Goal: Task Accomplishment & Management: Complete application form

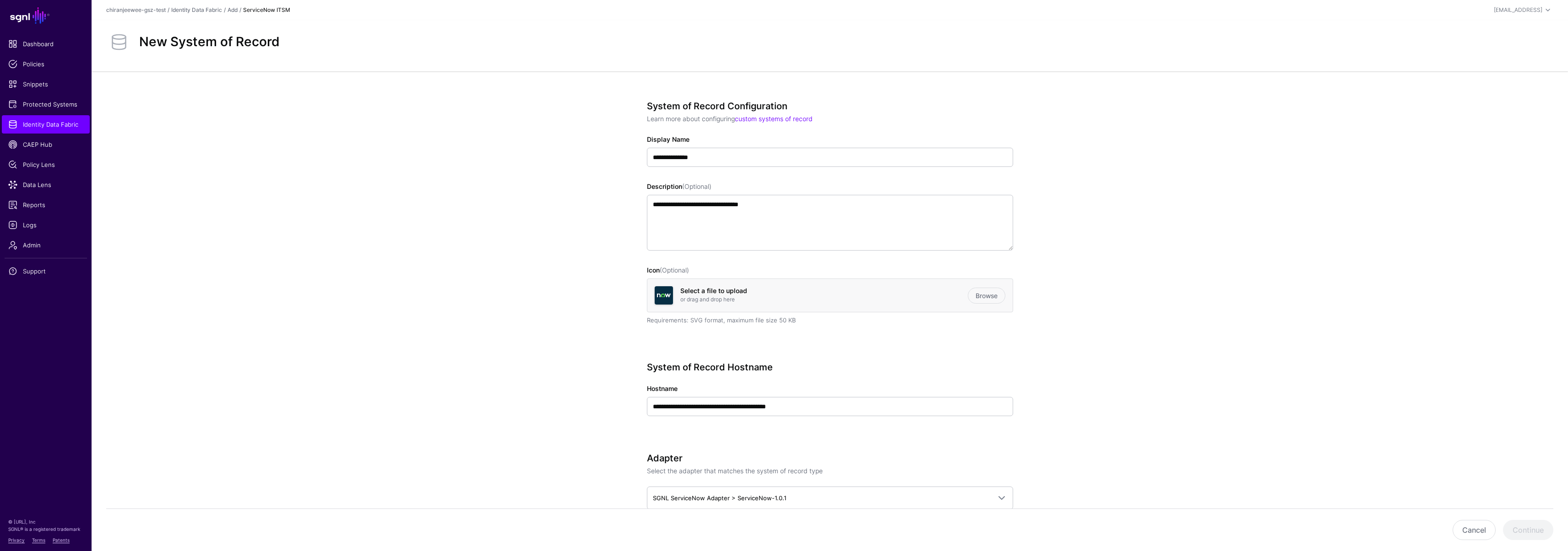
scroll to position [577, 0]
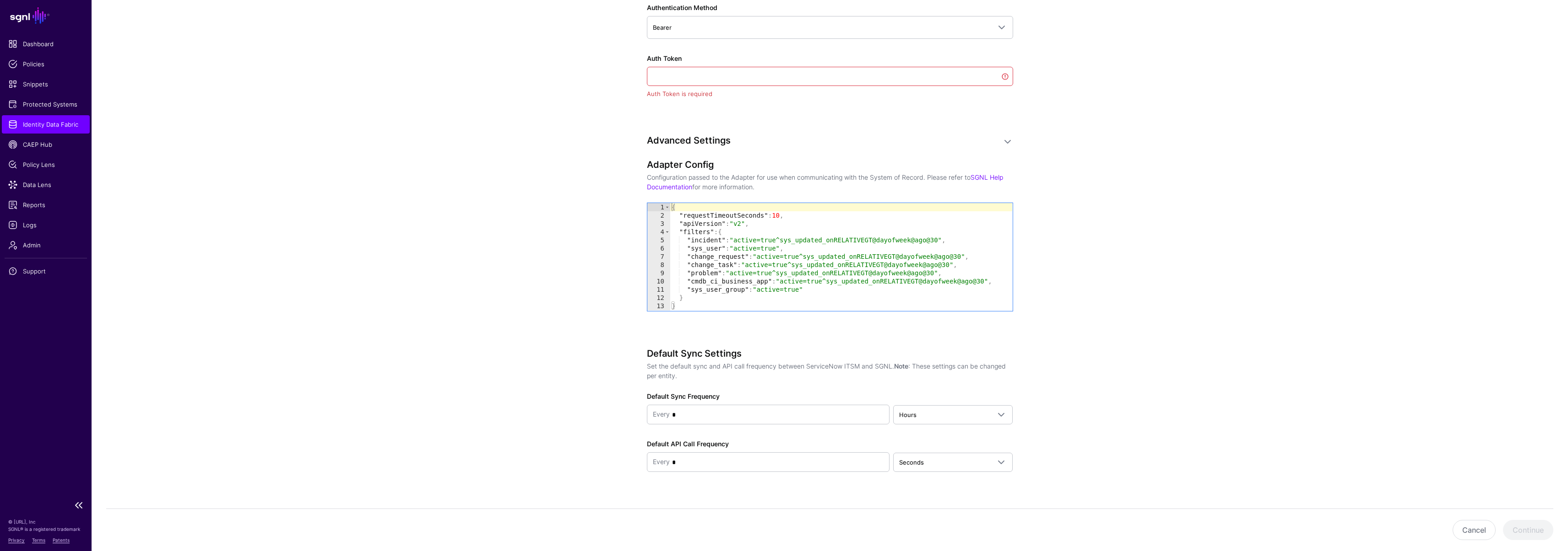
click at [31, 123] on span "Identity Data Fabric" at bounding box center [45, 124] width 75 height 9
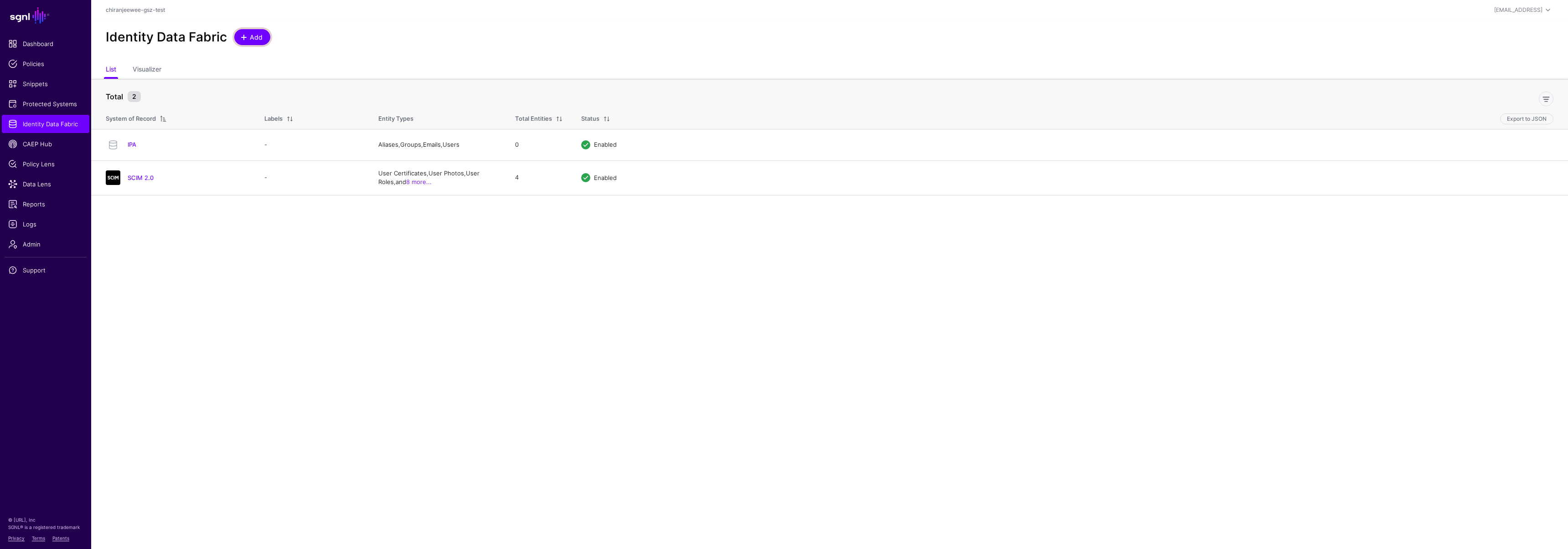
click at [242, 37] on span at bounding box center [244, 37] width 7 height 7
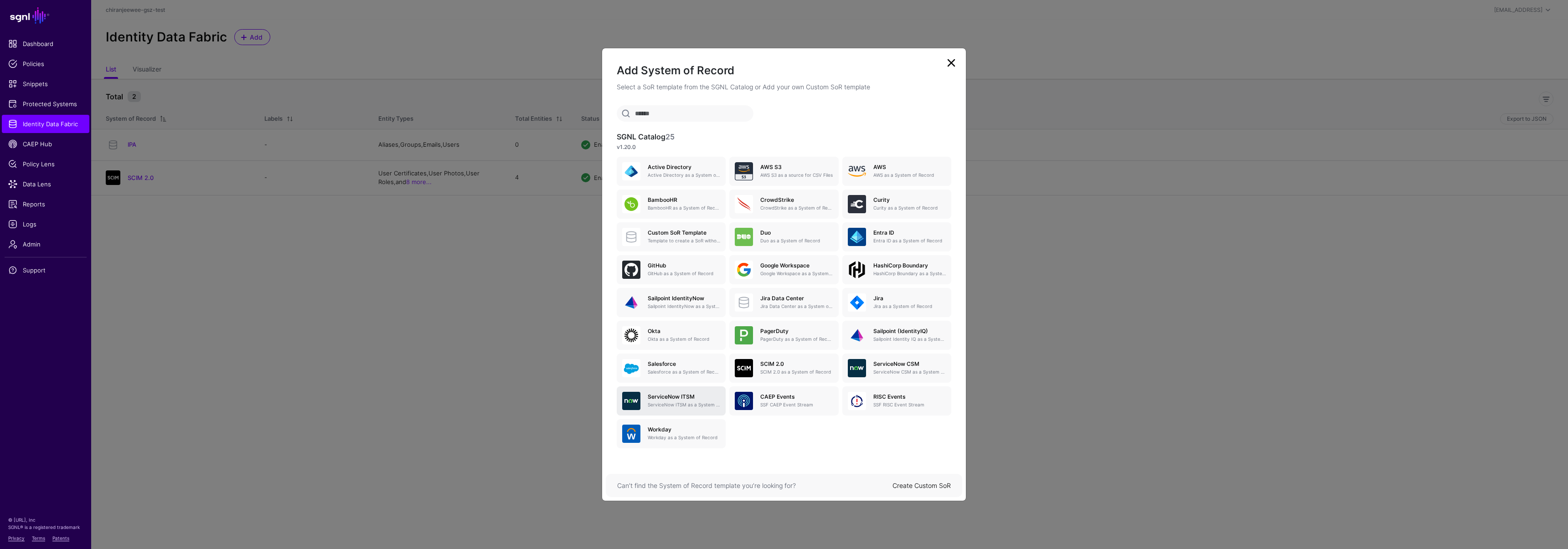
click at [691, 404] on p "ServiceNow ITSM as a System of Record" at bounding box center [684, 405] width 72 height 7
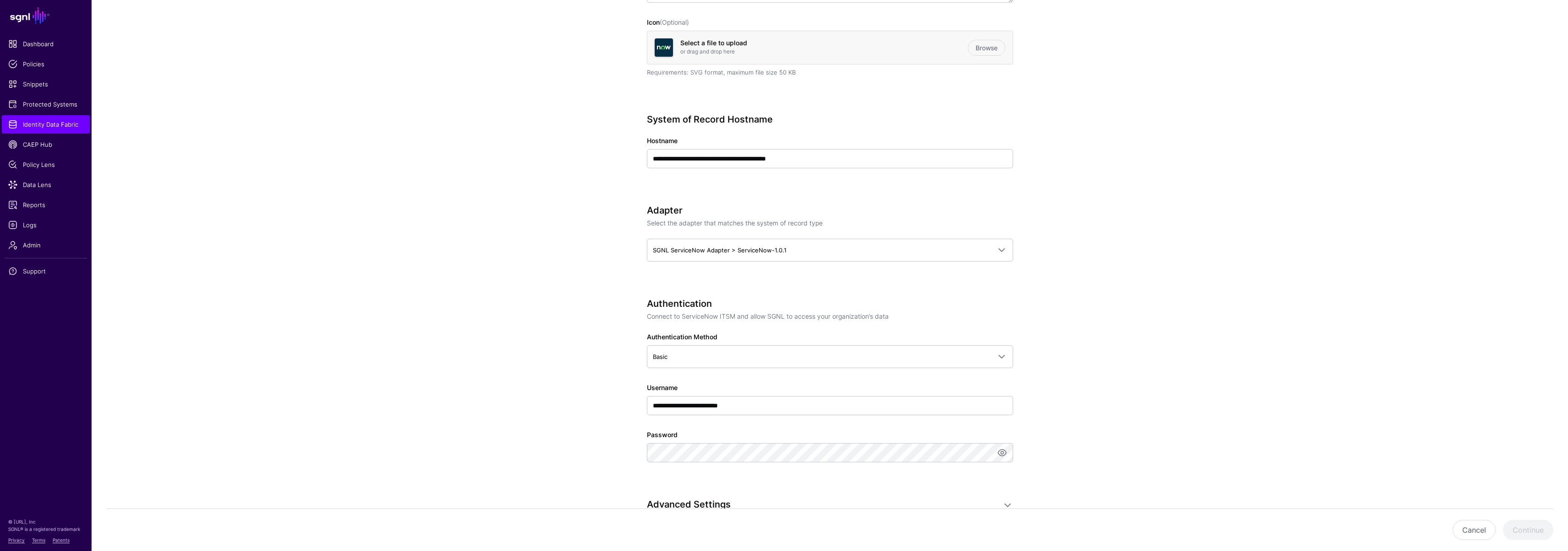
scroll to position [502, 0]
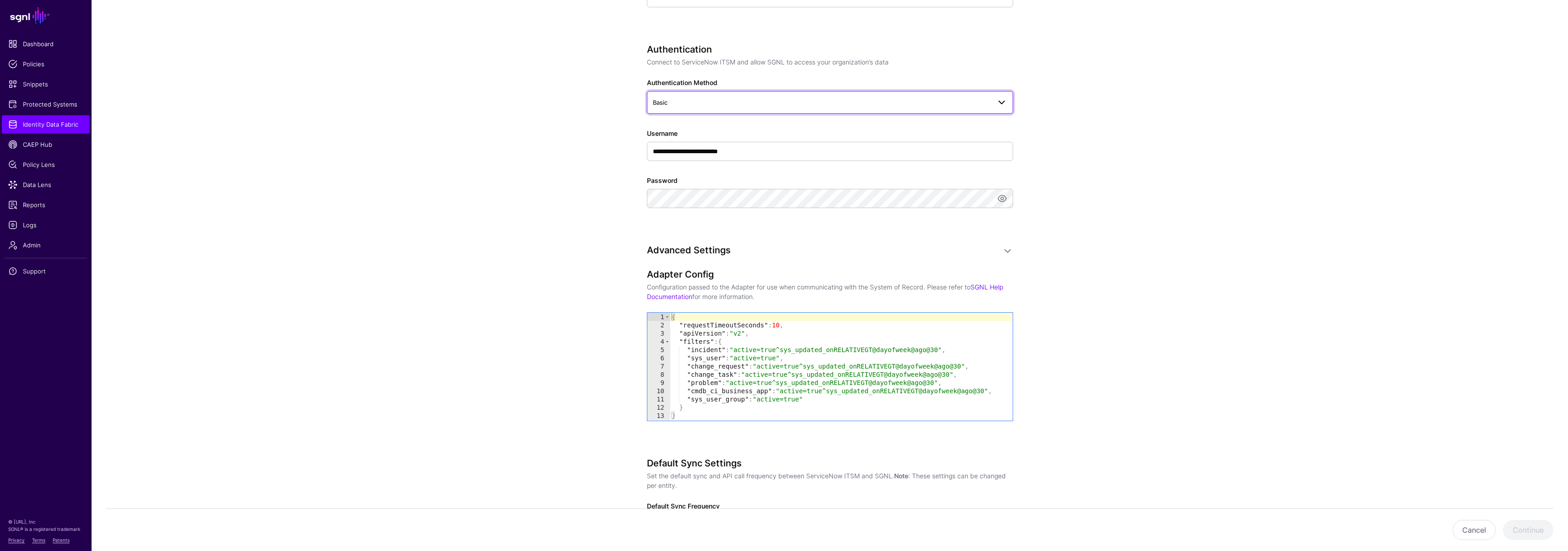
click at [679, 100] on span "Basic" at bounding box center [822, 103] width 338 height 10
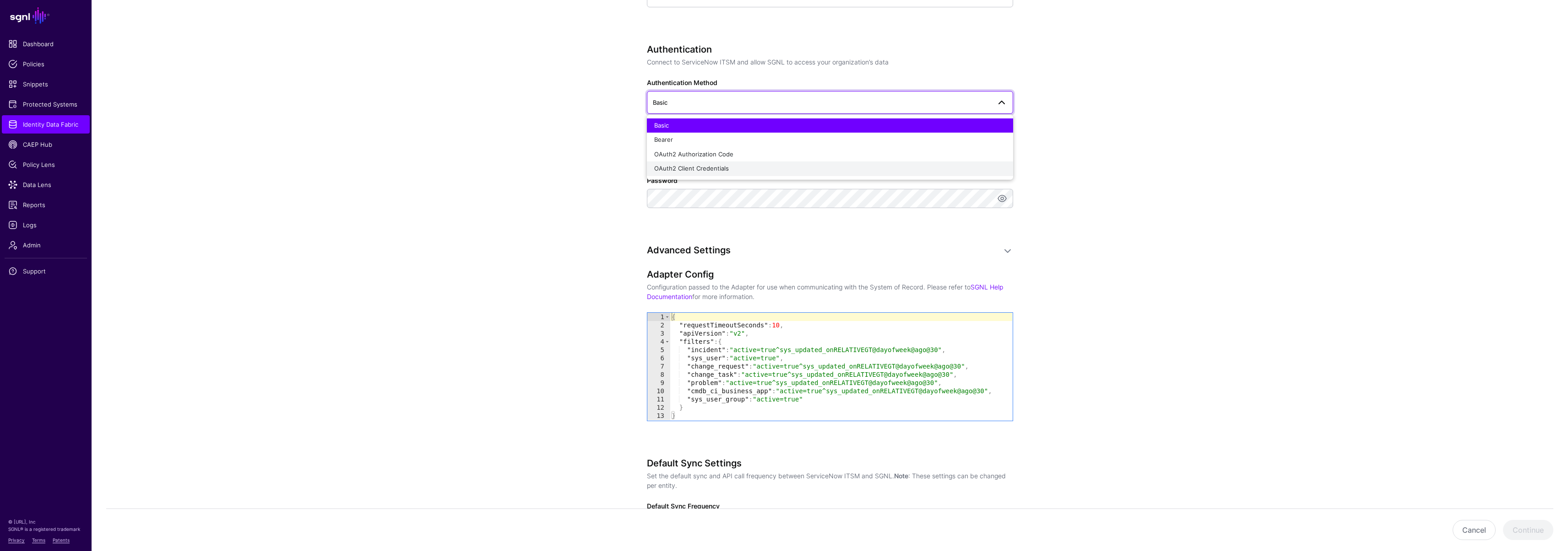
click at [682, 165] on span "OAuth2 Client Credentials" at bounding box center [691, 169] width 75 height 7
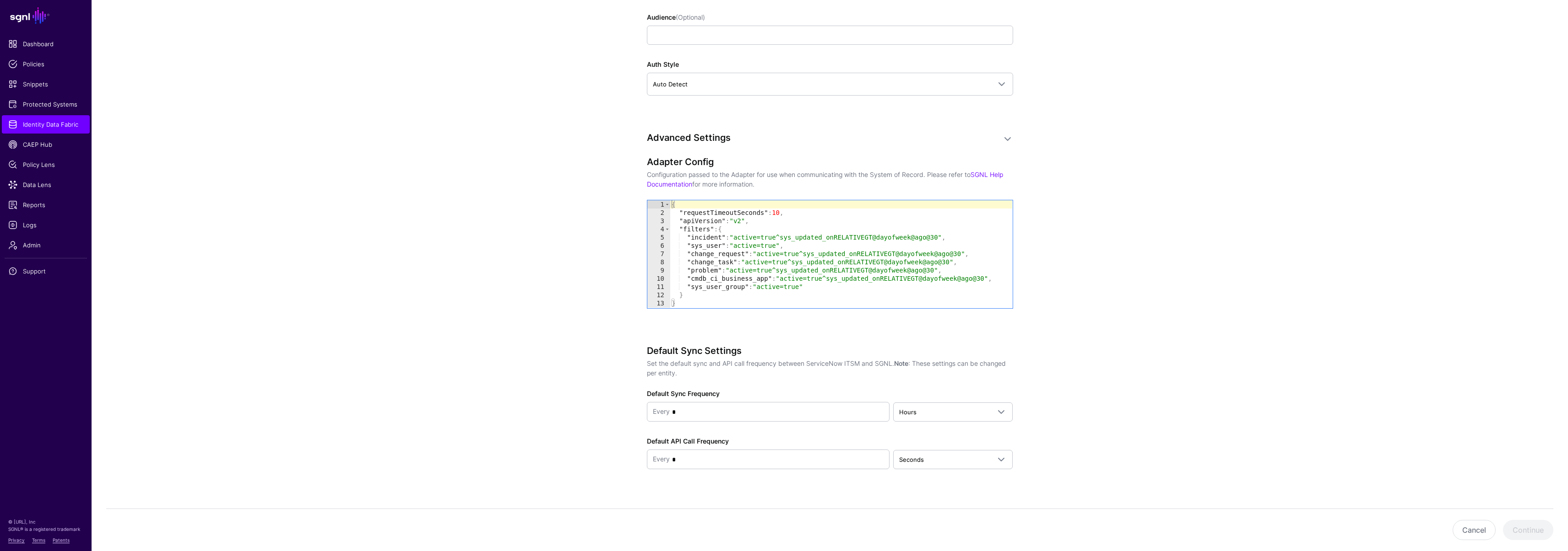
scroll to position [819, 0]
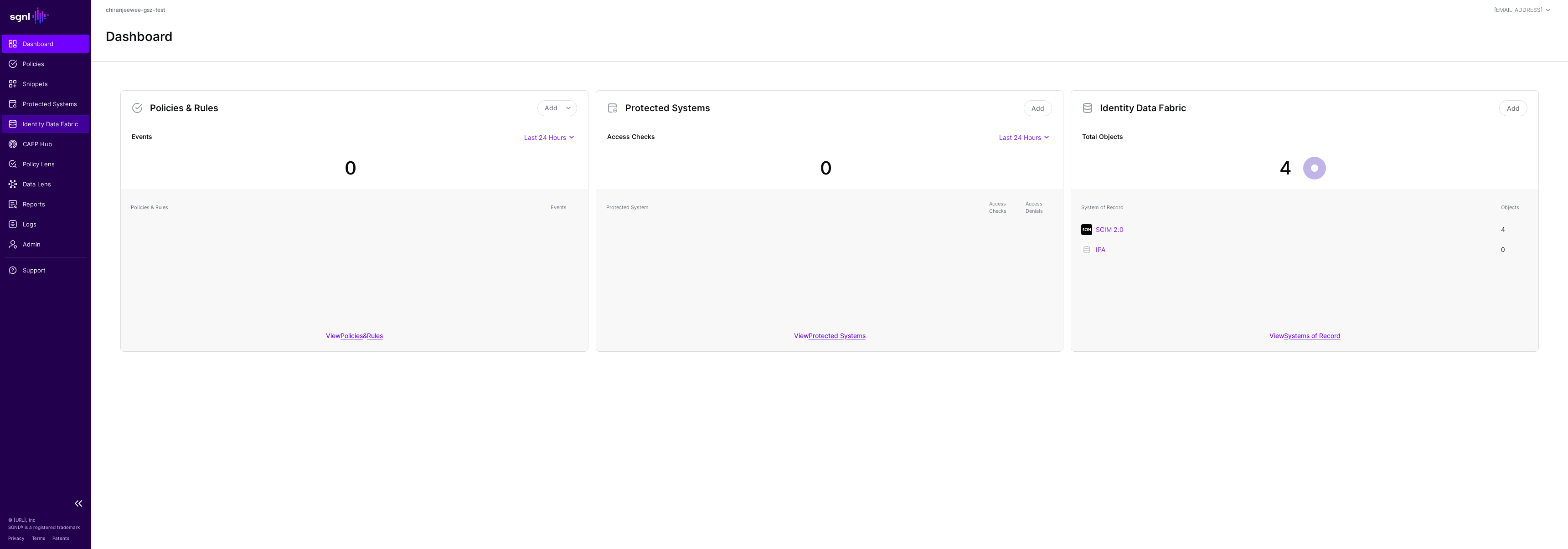
click at [54, 126] on span "Identity Data Fabric" at bounding box center [45, 124] width 75 height 9
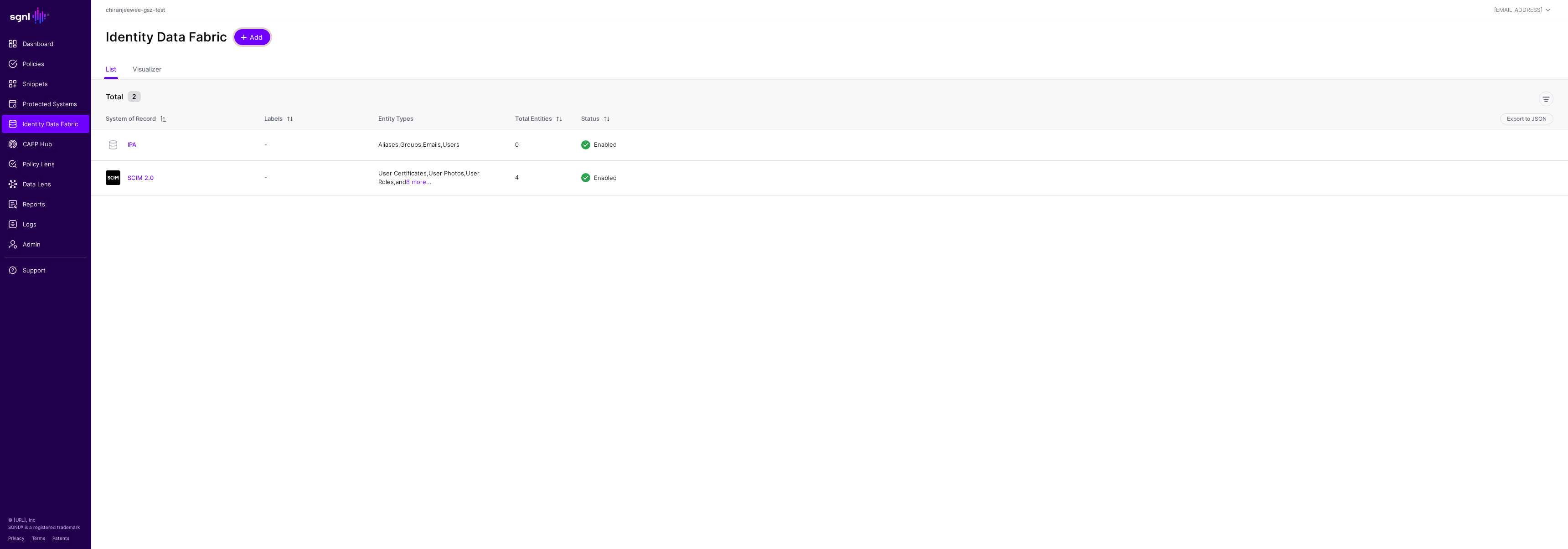
click at [255, 43] on link "Add" at bounding box center [252, 37] width 36 height 16
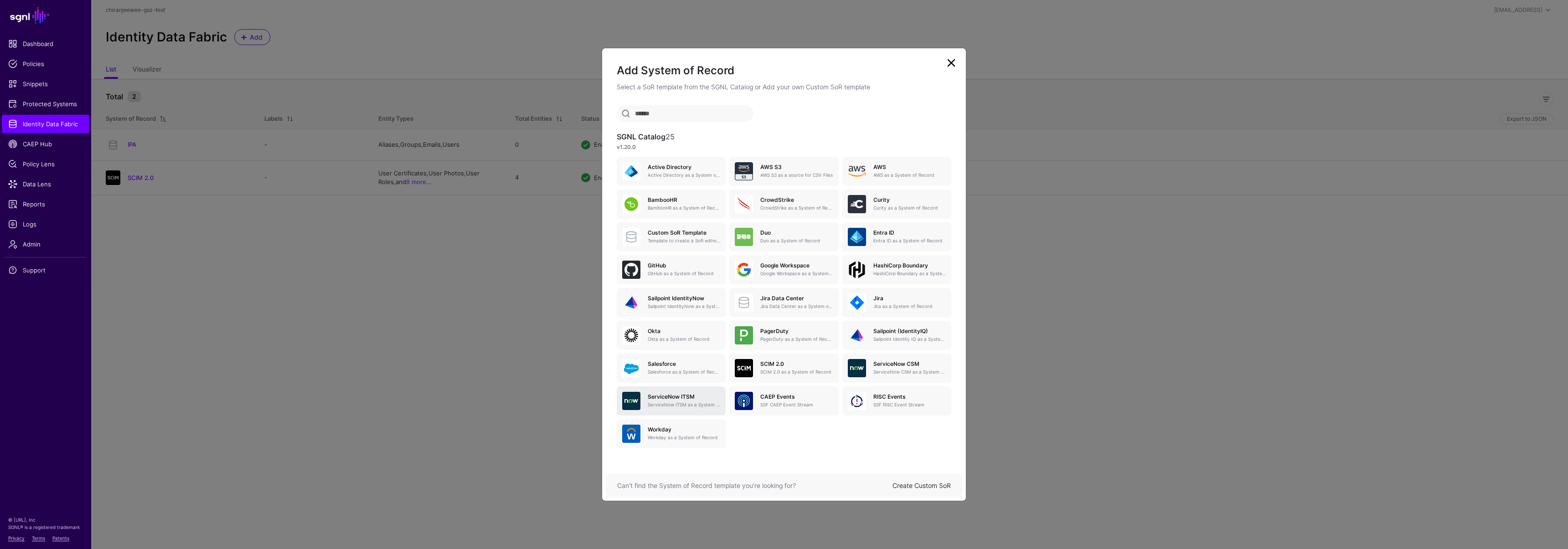
click at [686, 394] on h5 "ServiceNow ITSM" at bounding box center [684, 397] width 72 height 6
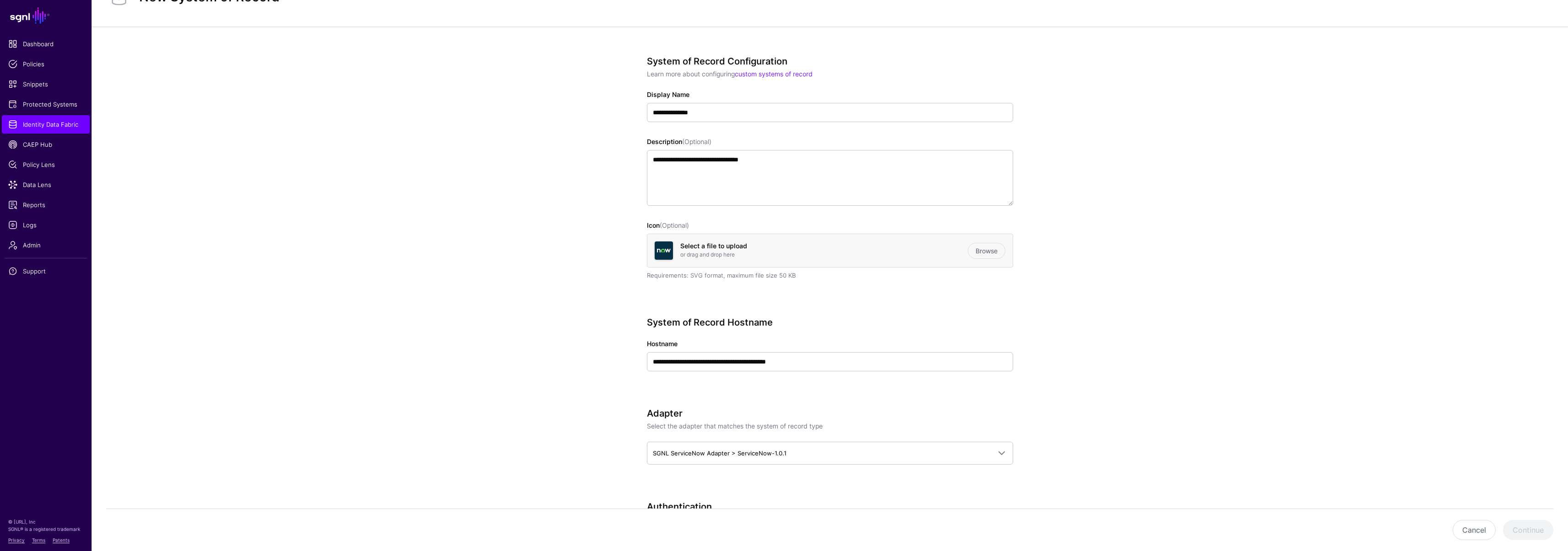
scroll to position [89, 0]
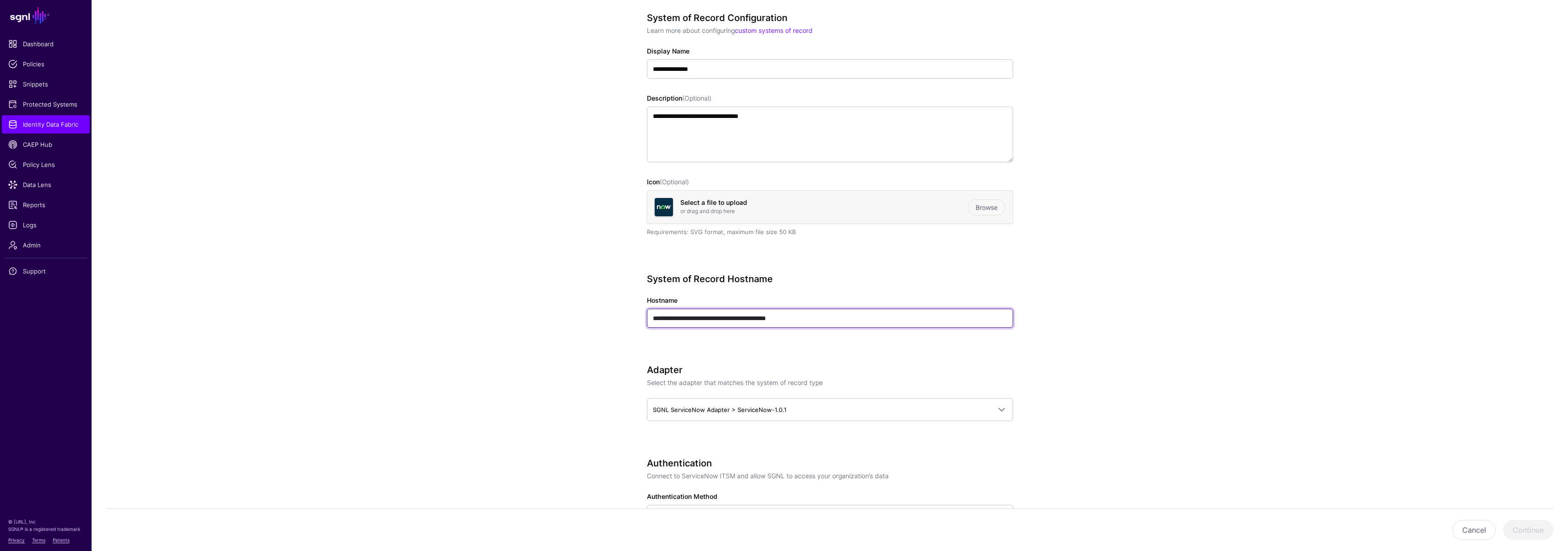
click at [817, 315] on input "**********" at bounding box center [830, 318] width 366 height 19
paste input "text"
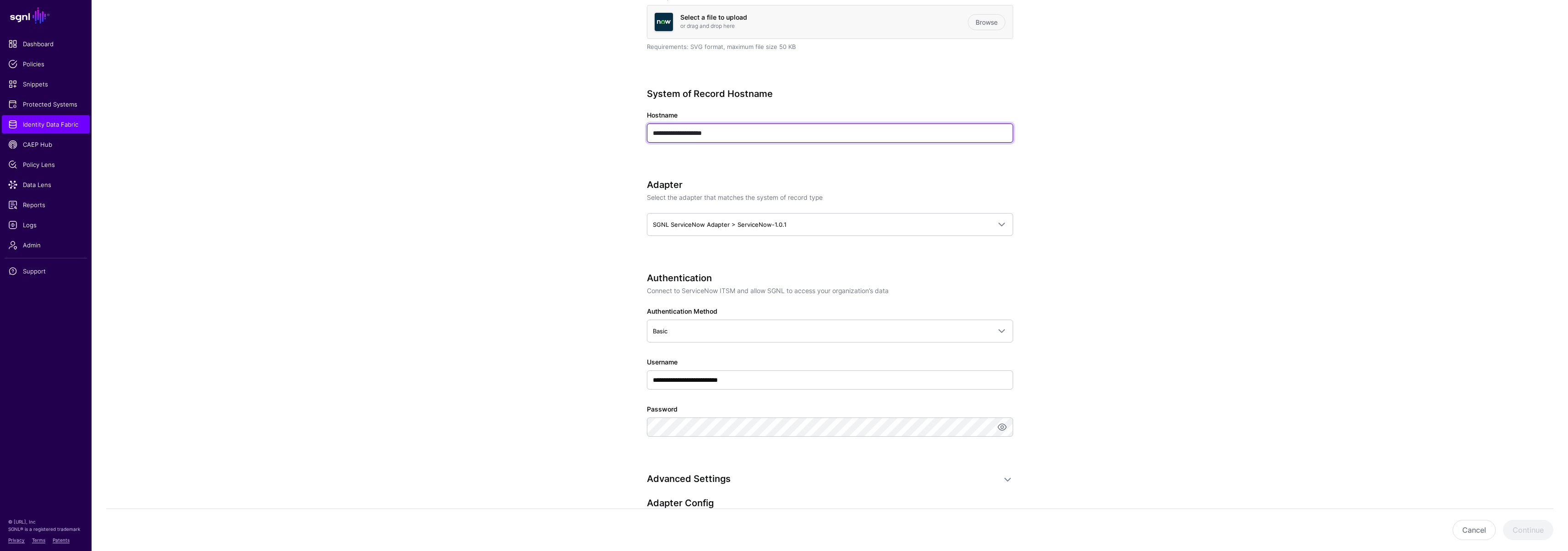
scroll to position [335, 0]
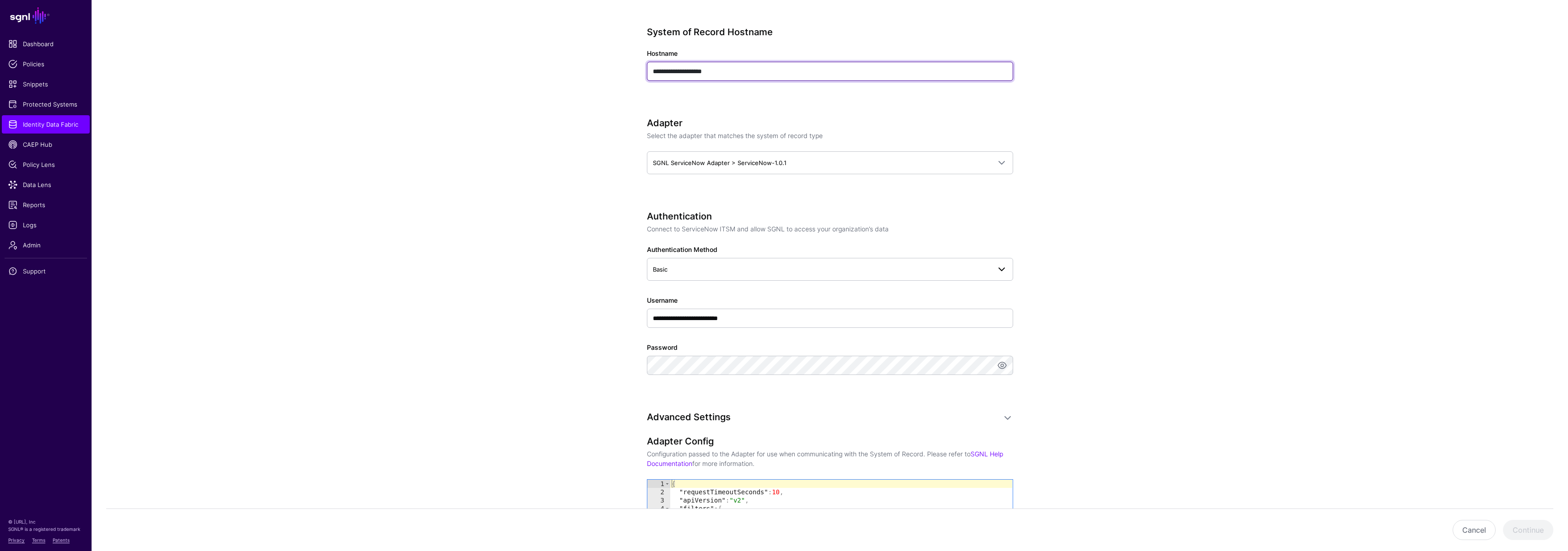
type input "**********"
click at [697, 268] on span "Basic" at bounding box center [822, 269] width 338 height 10
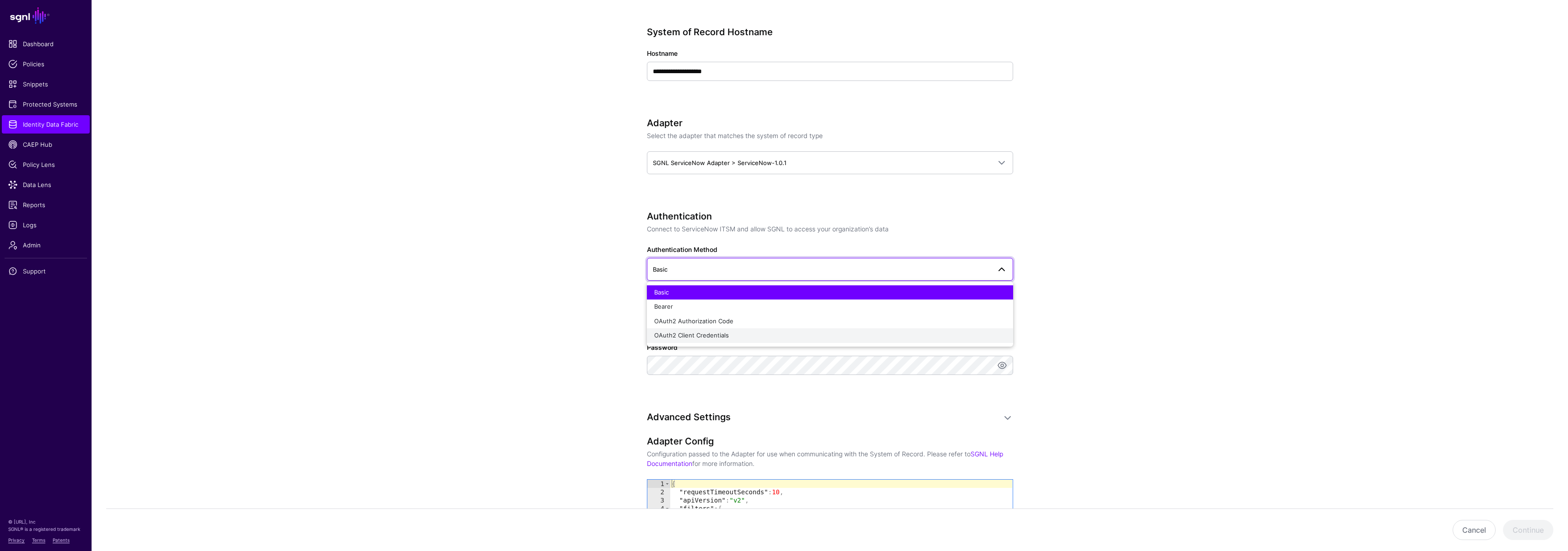
click at [674, 336] on span "OAuth2 Client Credentials" at bounding box center [691, 335] width 75 height 7
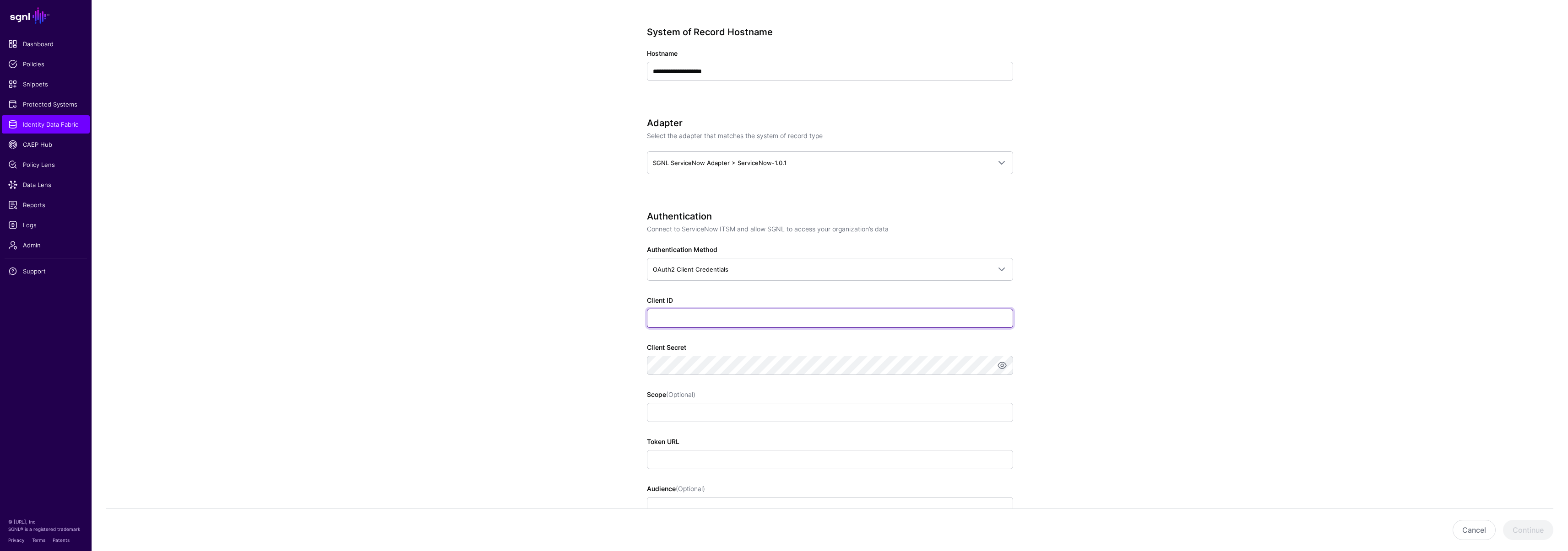
click at [666, 318] on input "Client ID" at bounding box center [830, 318] width 366 height 19
paste input "**********"
type input "**********"
click at [681, 414] on input "Scope (Optional)" at bounding box center [830, 412] width 366 height 19
paste input "**********"
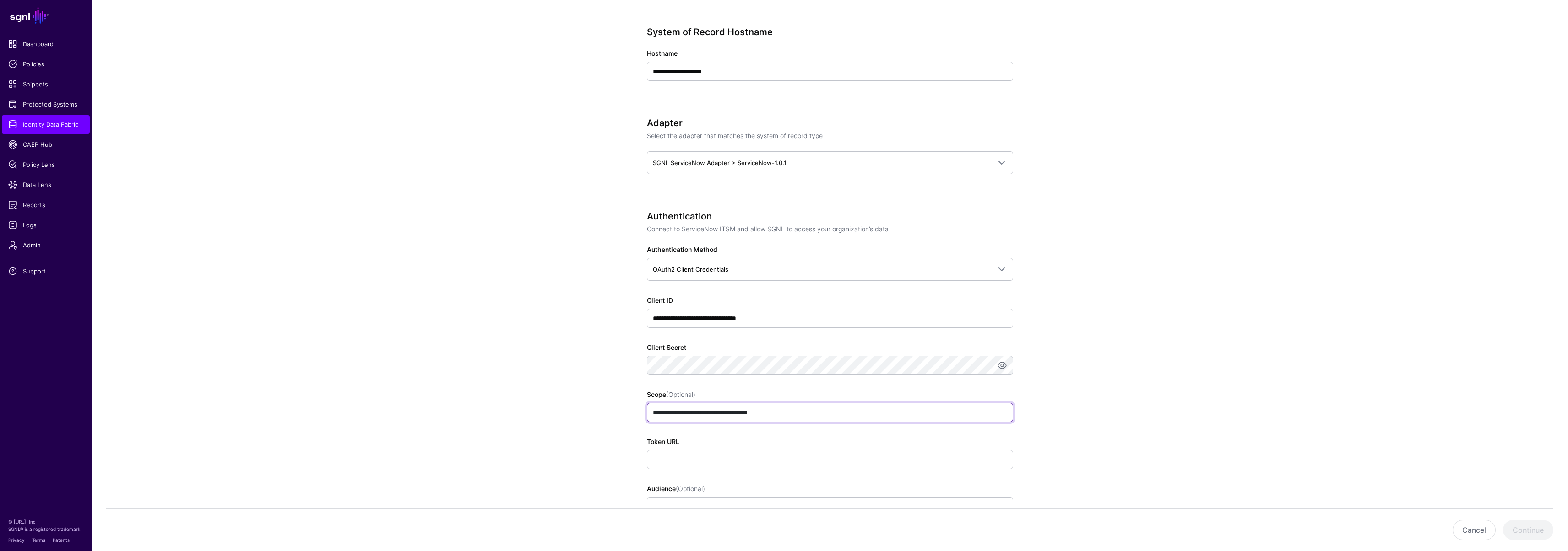
type input "**********"
click at [693, 453] on input "Token URL" at bounding box center [830, 459] width 366 height 19
paste input "**********"
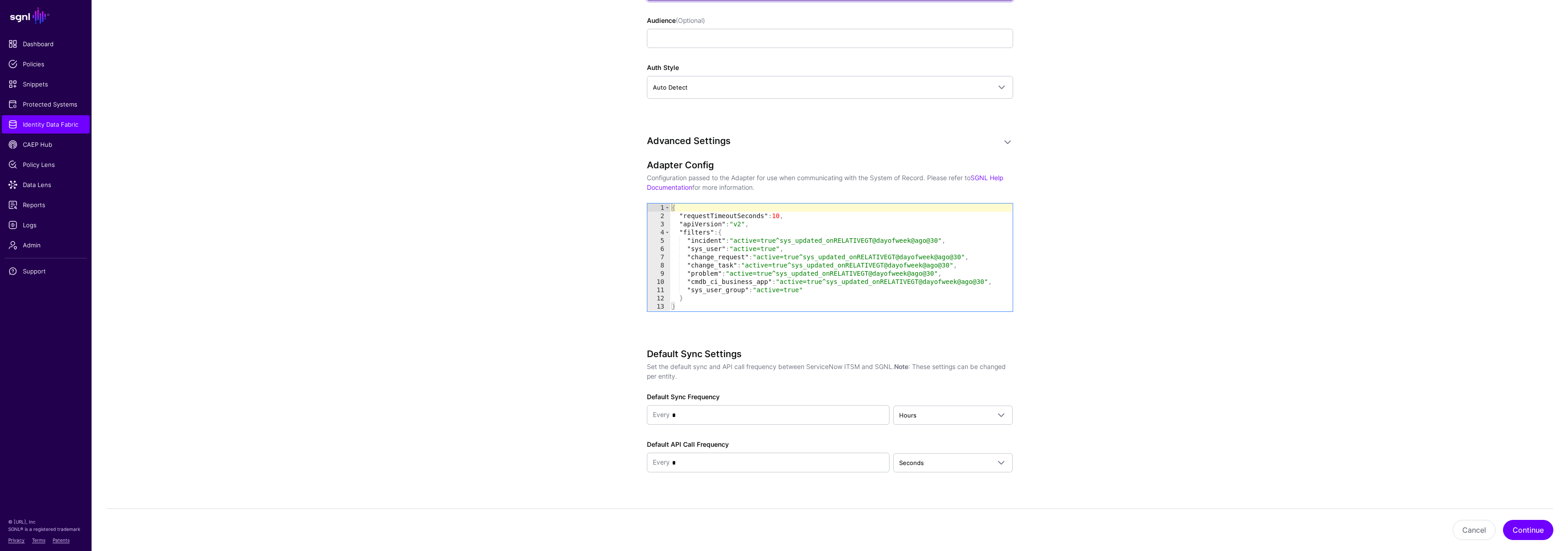
scroll to position [803, 0]
type input "**********"
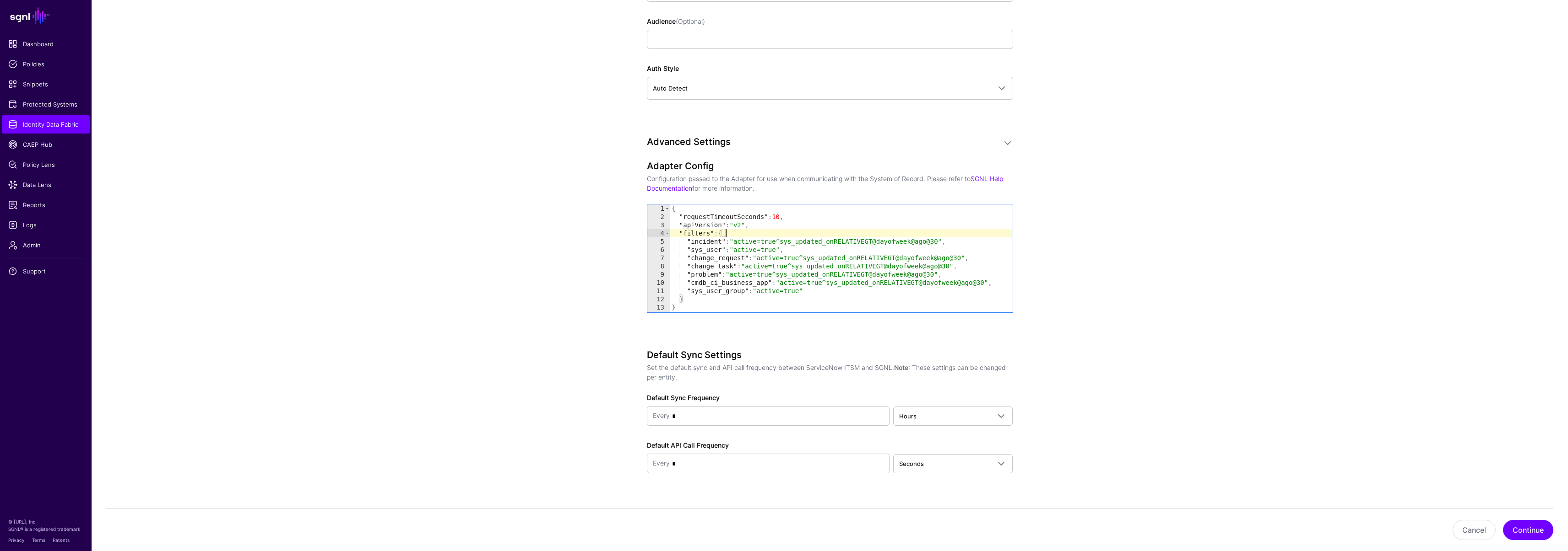
click at [742, 234] on div "{ "requestTimeoutSeconds" : 10 , "apiVersion" : "v2" , "filters" : { "incident"…" at bounding box center [841, 266] width 342 height 124
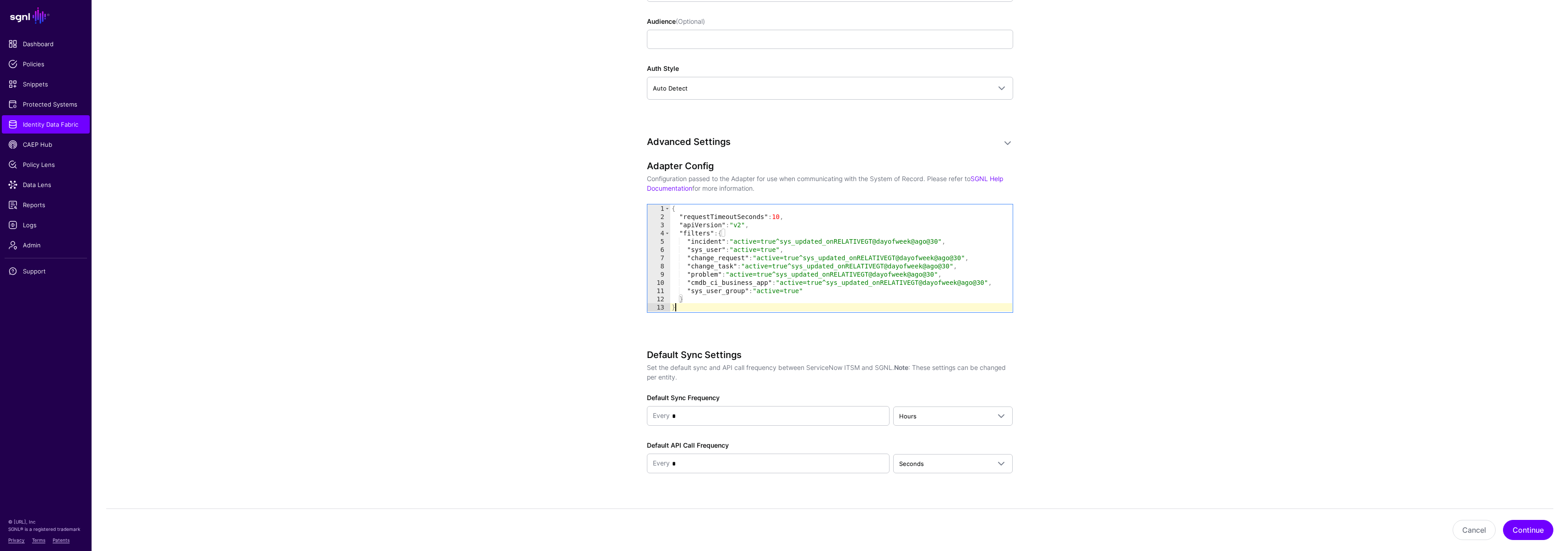
click at [683, 305] on div "{ "requestTimeoutSeconds" : 10 , "apiVersion" : "v2" , "filters" : { "incident"…" at bounding box center [841, 266] width 342 height 124
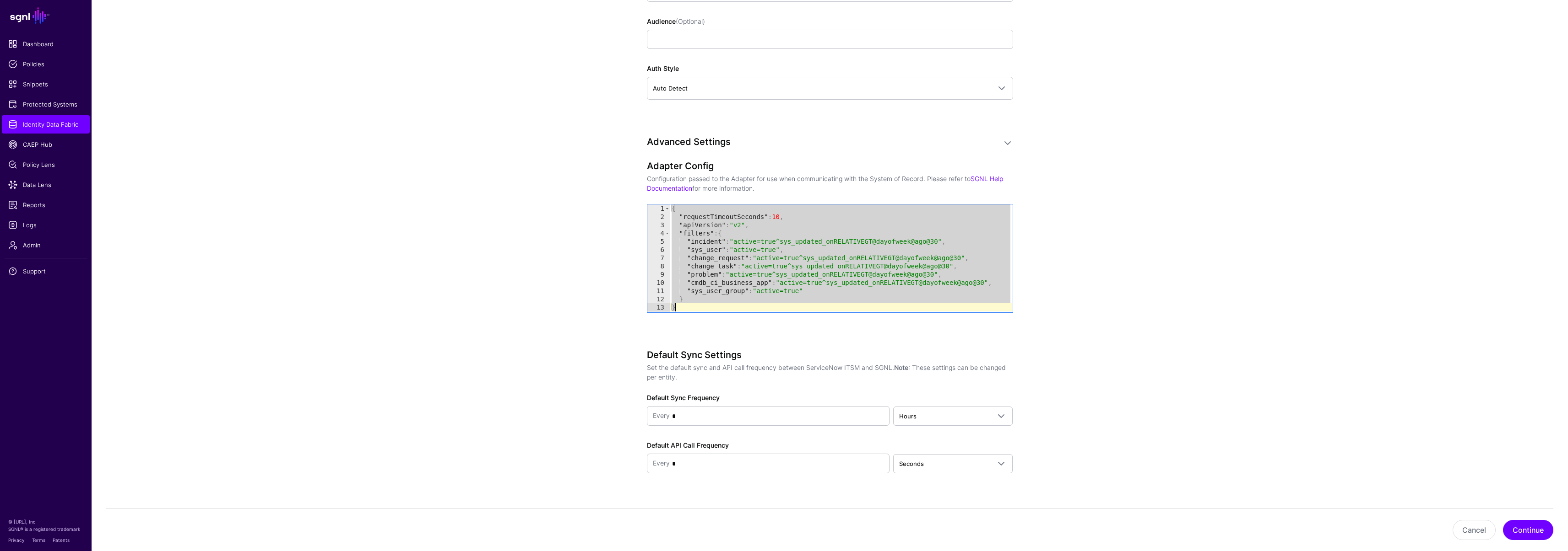
paste textarea "**********"
type textarea "**********"
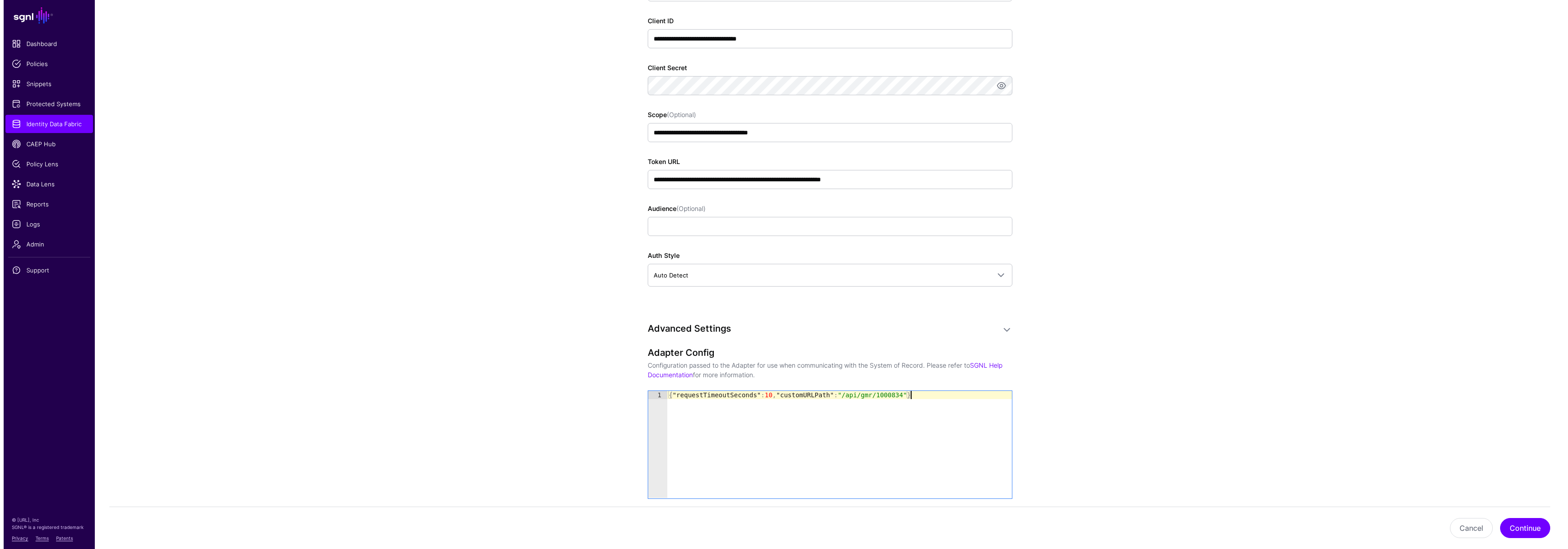
scroll to position [816, 0]
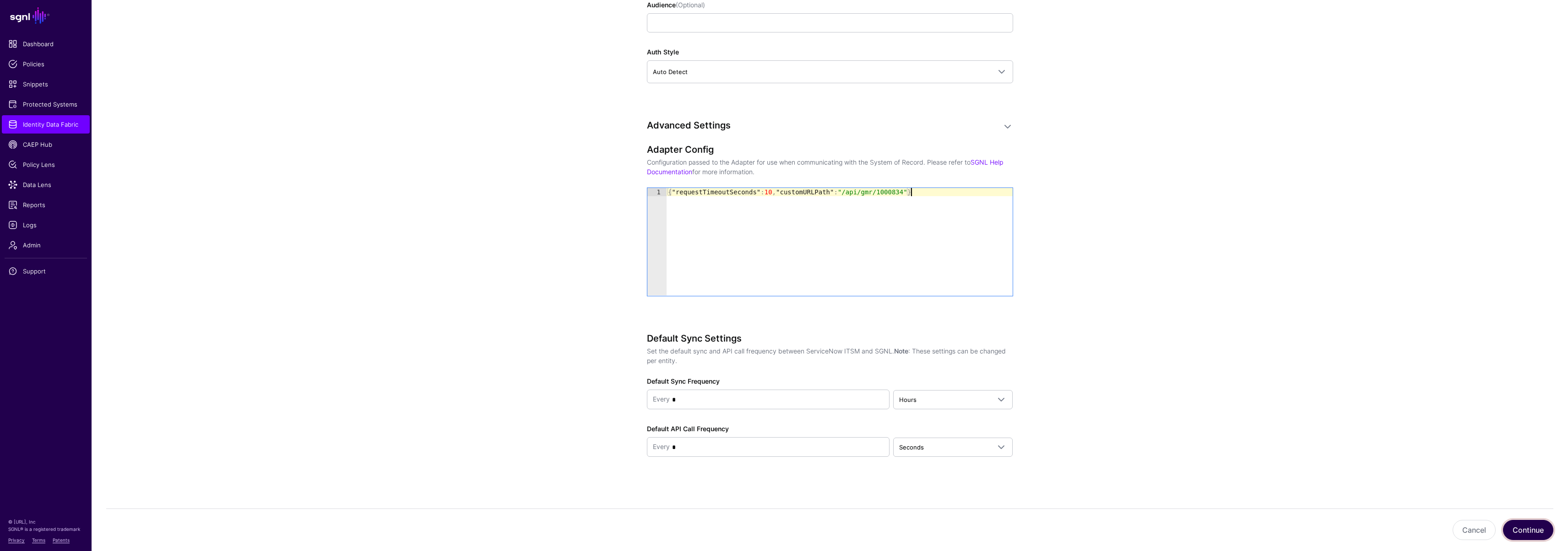
click at [1514, 529] on button "Continue" at bounding box center [1528, 530] width 50 height 20
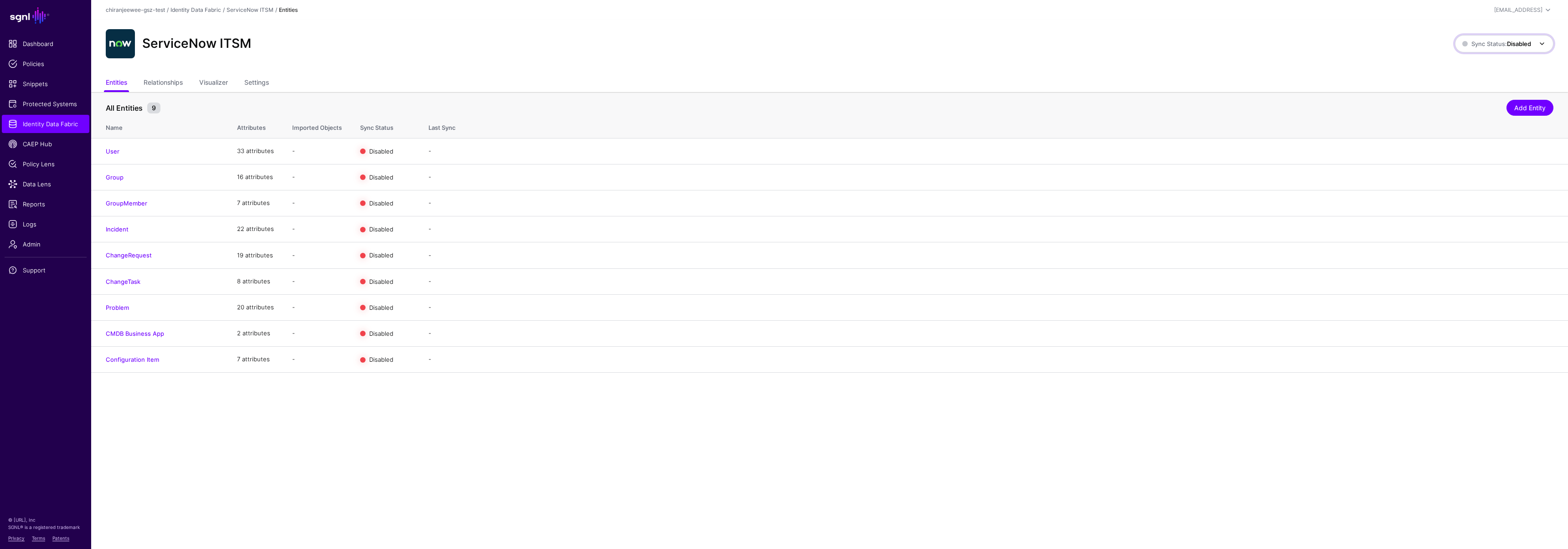
click at [1495, 46] on span "Sync Status: Disabled" at bounding box center [1496, 44] width 69 height 7
click at [1494, 74] on span "Syncing active for all configured entities that are enabled" at bounding box center [1499, 79] width 94 height 15
click at [1451, 228] on link "Enable Sync" at bounding box center [1454, 229] width 35 height 7
click at [1440, 256] on link "Enable Sync" at bounding box center [1454, 255] width 35 height 7
click at [46, 225] on span "Logs" at bounding box center [45, 224] width 75 height 9
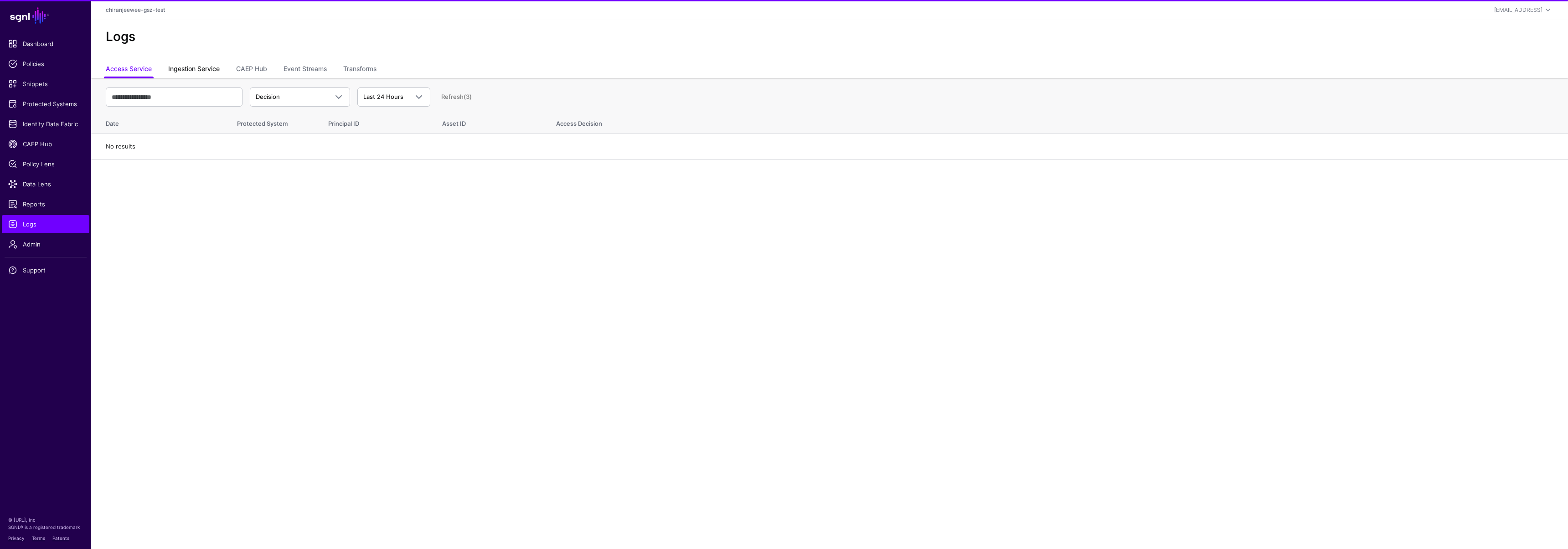
click at [186, 71] on link "Ingestion Service" at bounding box center [194, 69] width 52 height 17
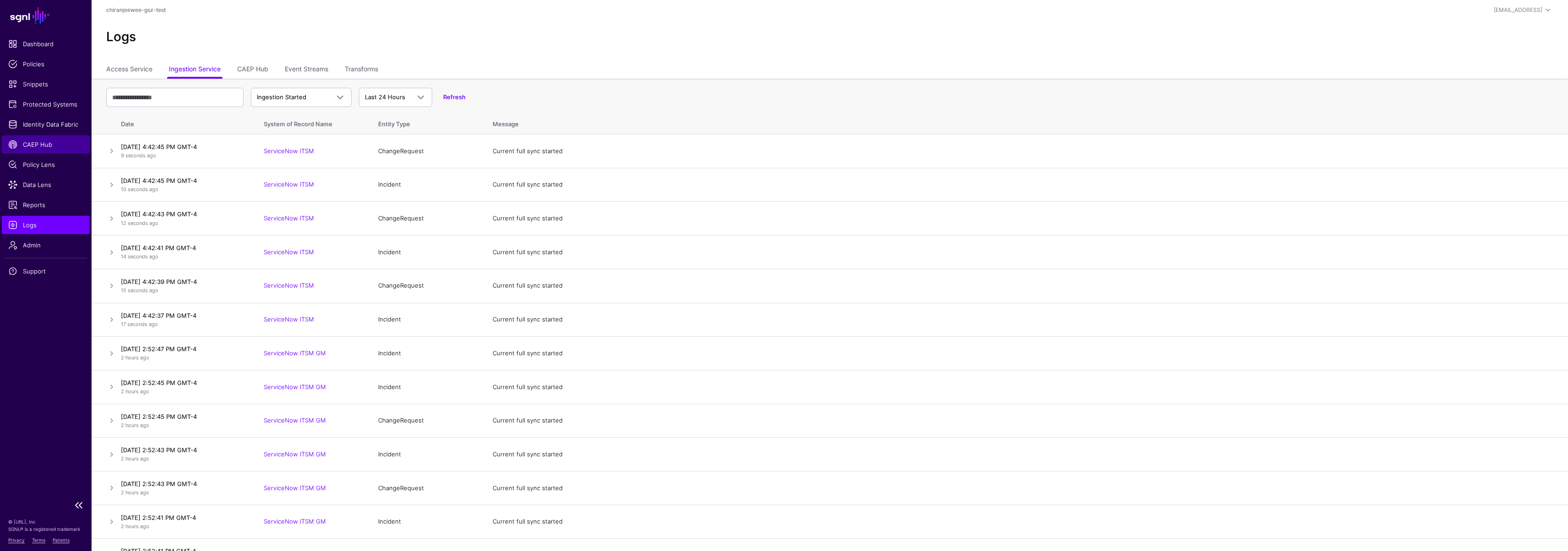
click at [57, 140] on span "CAEP Hub" at bounding box center [45, 144] width 75 height 9
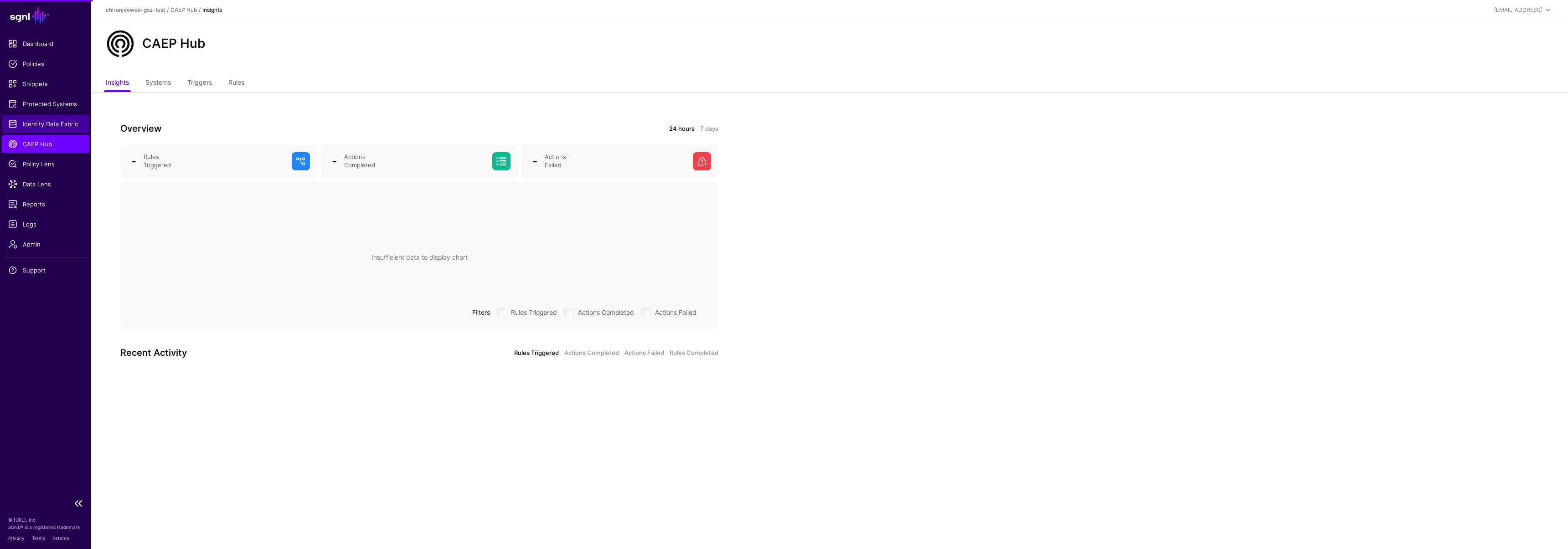
click at [57, 125] on span "Identity Data Fabric" at bounding box center [45, 124] width 75 height 9
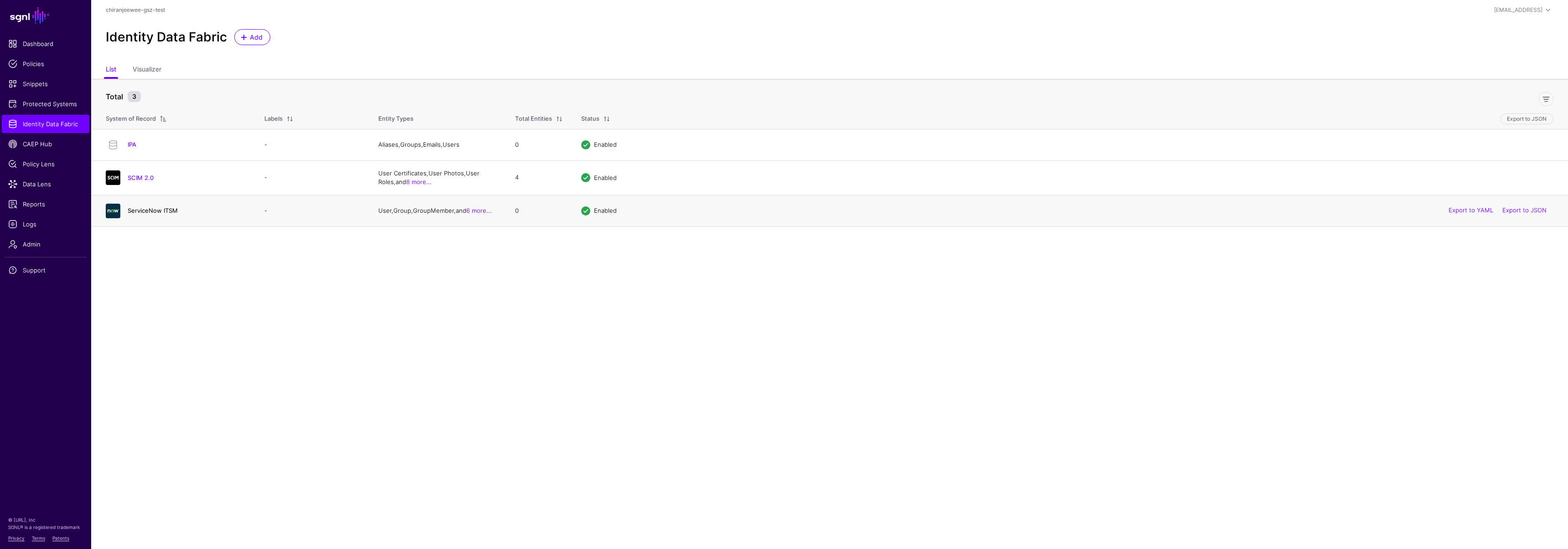
click at [163, 208] on link "ServiceNow ITSM" at bounding box center [153, 211] width 50 height 7
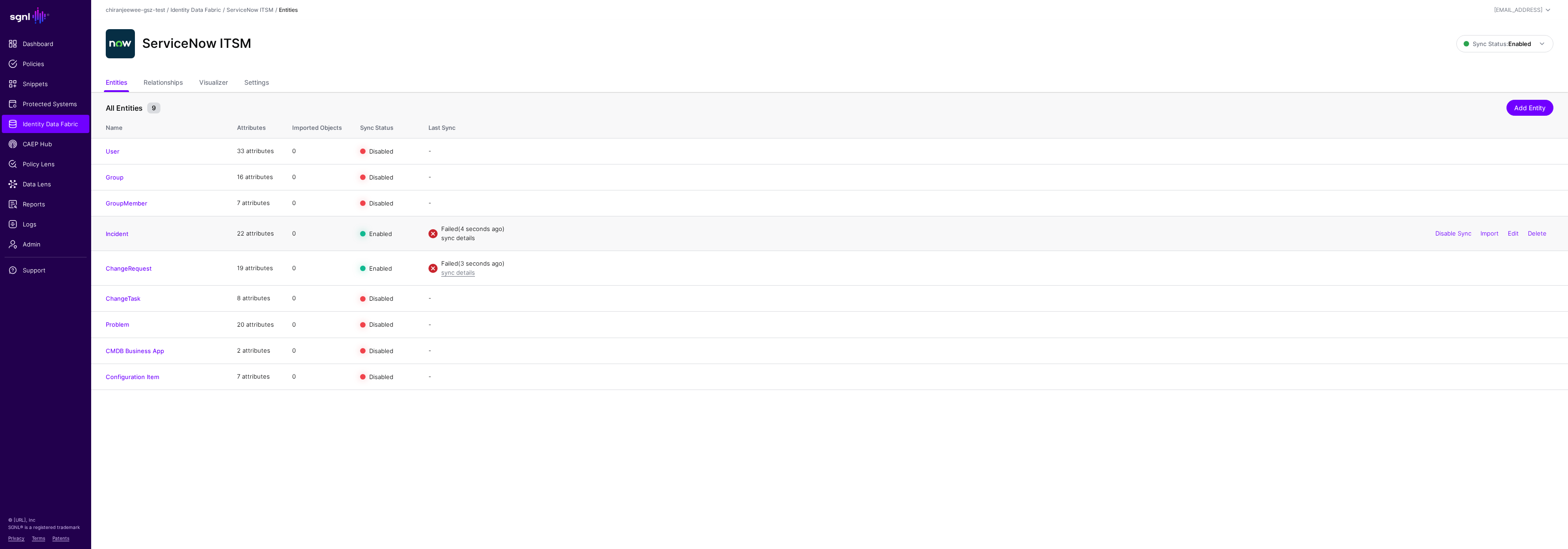
click at [450, 241] on link "sync details" at bounding box center [458, 238] width 33 height 7
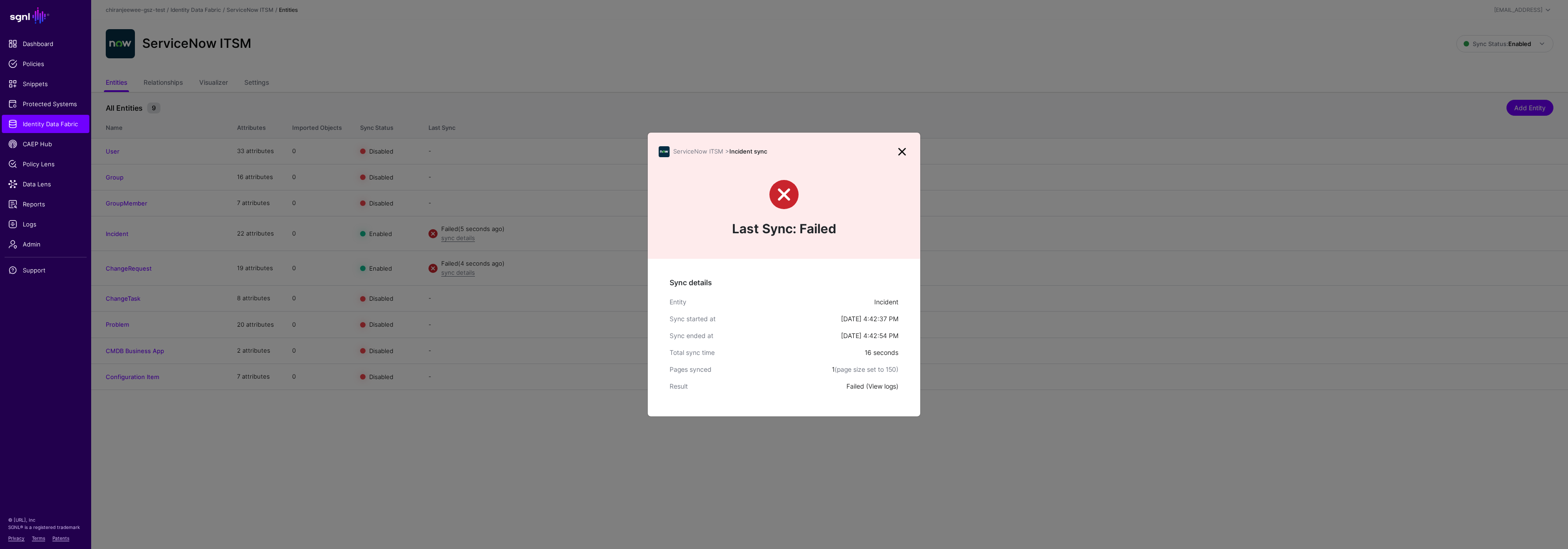
click at [880, 388] on link "View logs" at bounding box center [883, 386] width 28 height 8
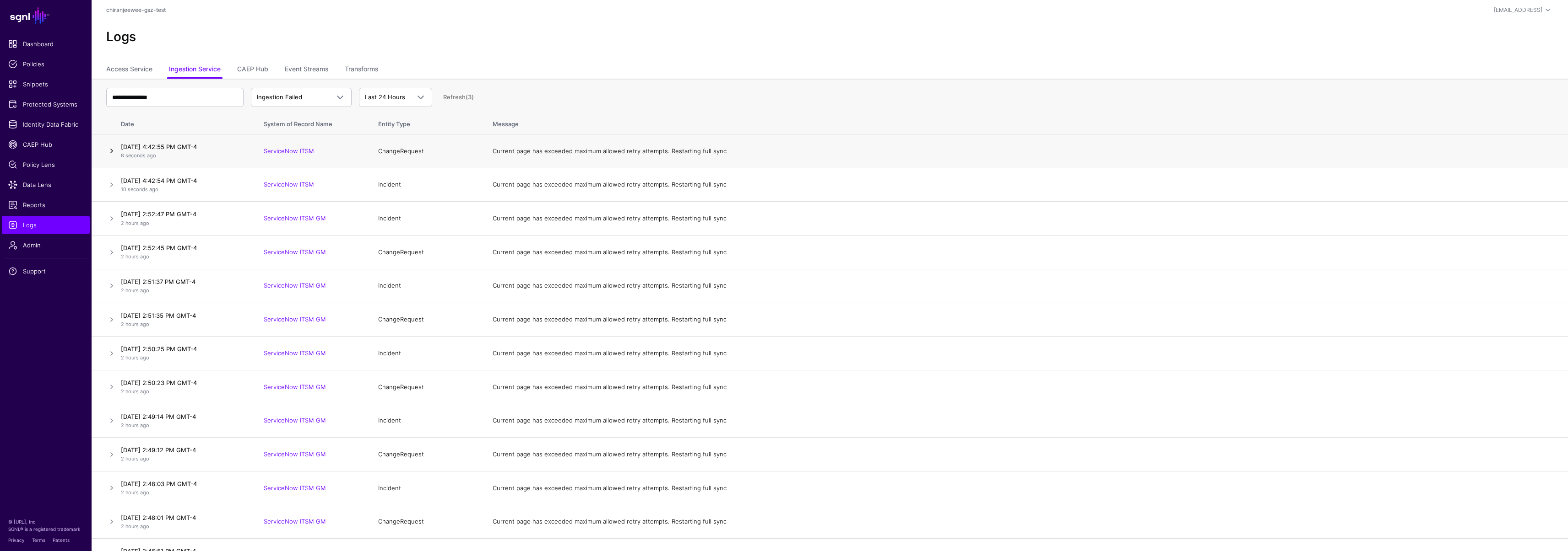
click at [114, 150] on link at bounding box center [112, 151] width 11 height 11
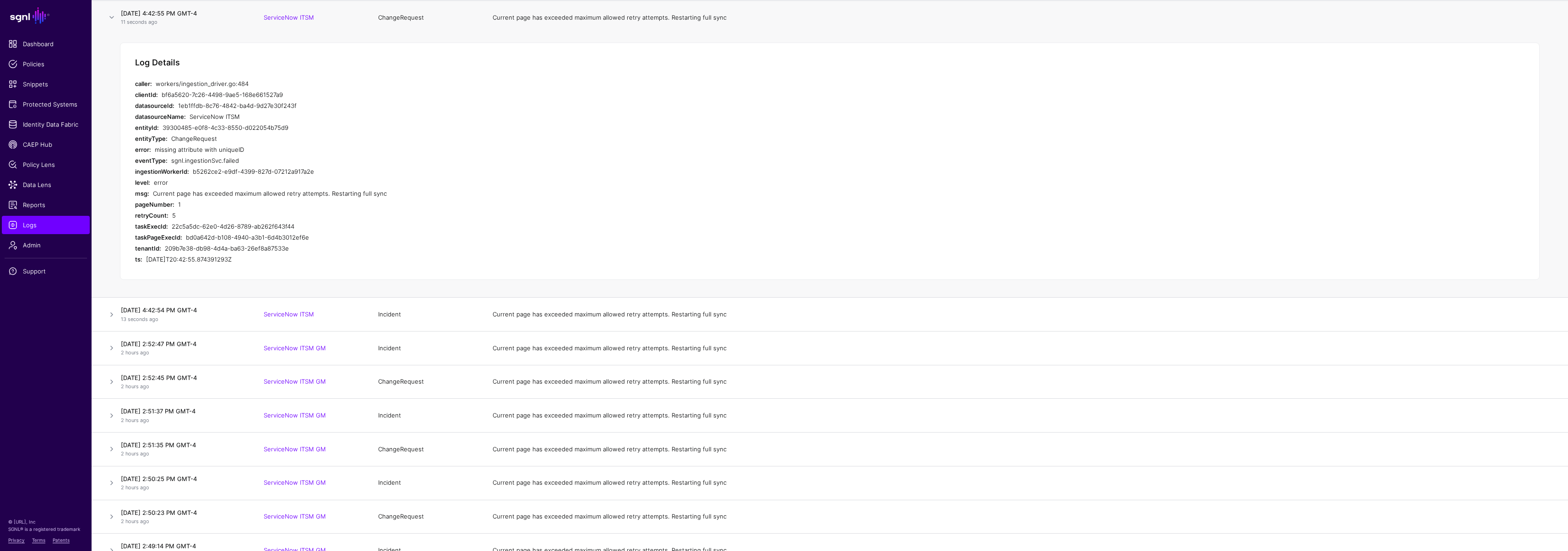
scroll to position [134, 0]
click at [111, 315] on link at bounding box center [112, 314] width 11 height 11
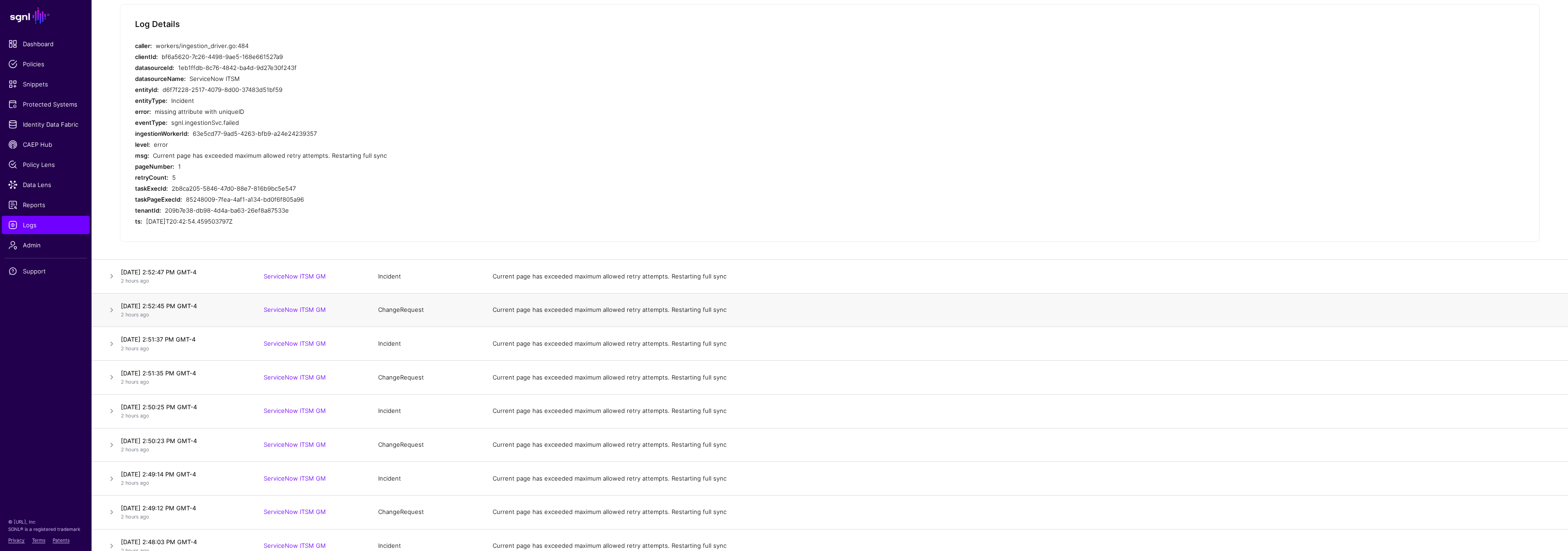
scroll to position [207, 0]
drag, startPoint x: 155, startPoint y: 110, endPoint x: 252, endPoint y: 110, distance: 97.0
click at [252, 110] on div "missing attribute with uniqueID" at bounding box center [328, 110] width 347 height 11
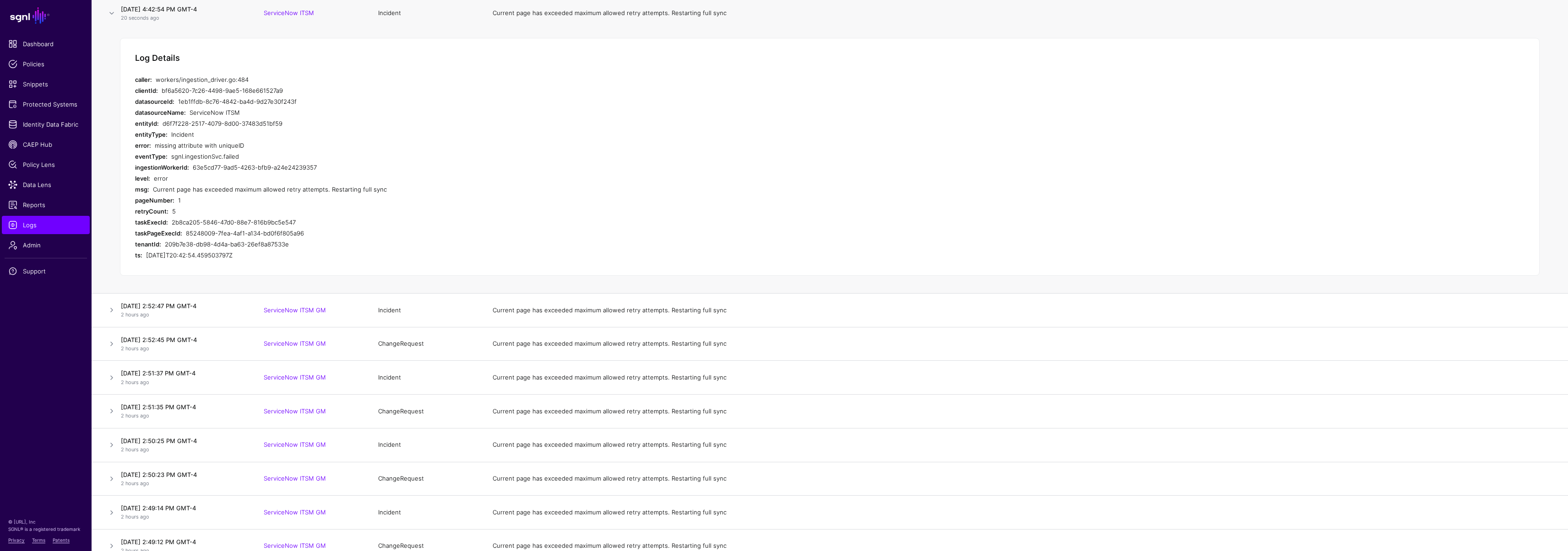
scroll to position [123, 0]
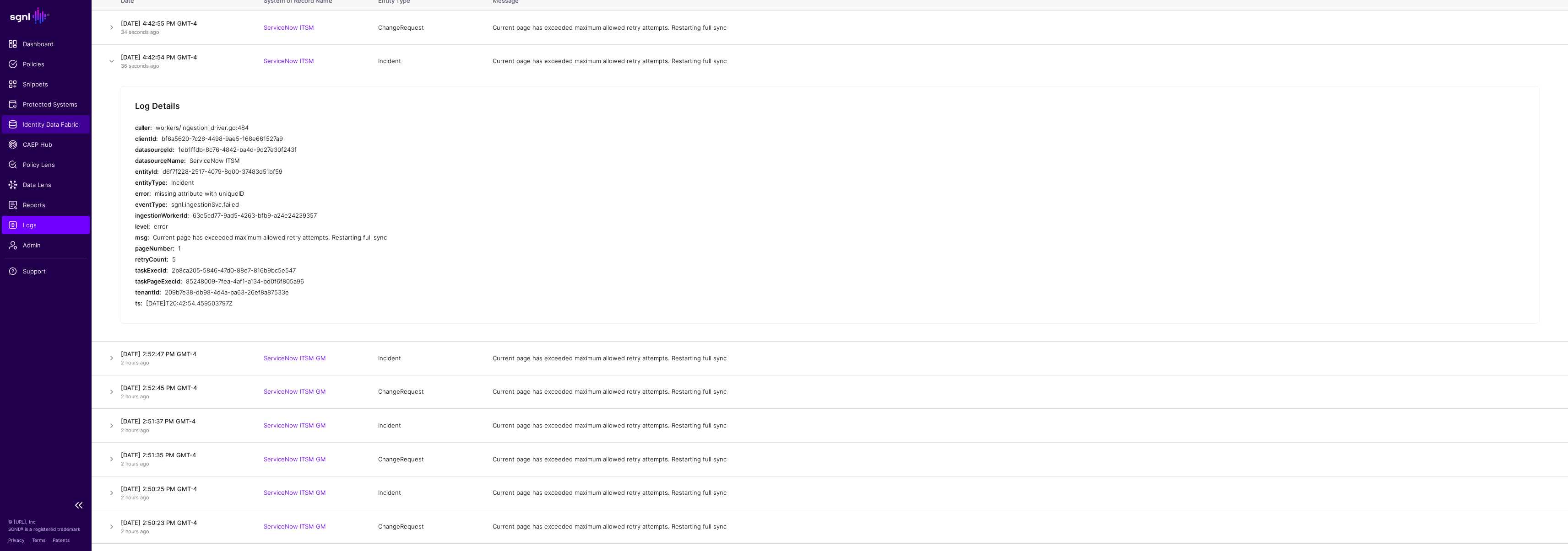
click at [28, 119] on link "Identity Data Fabric" at bounding box center [46, 125] width 88 height 18
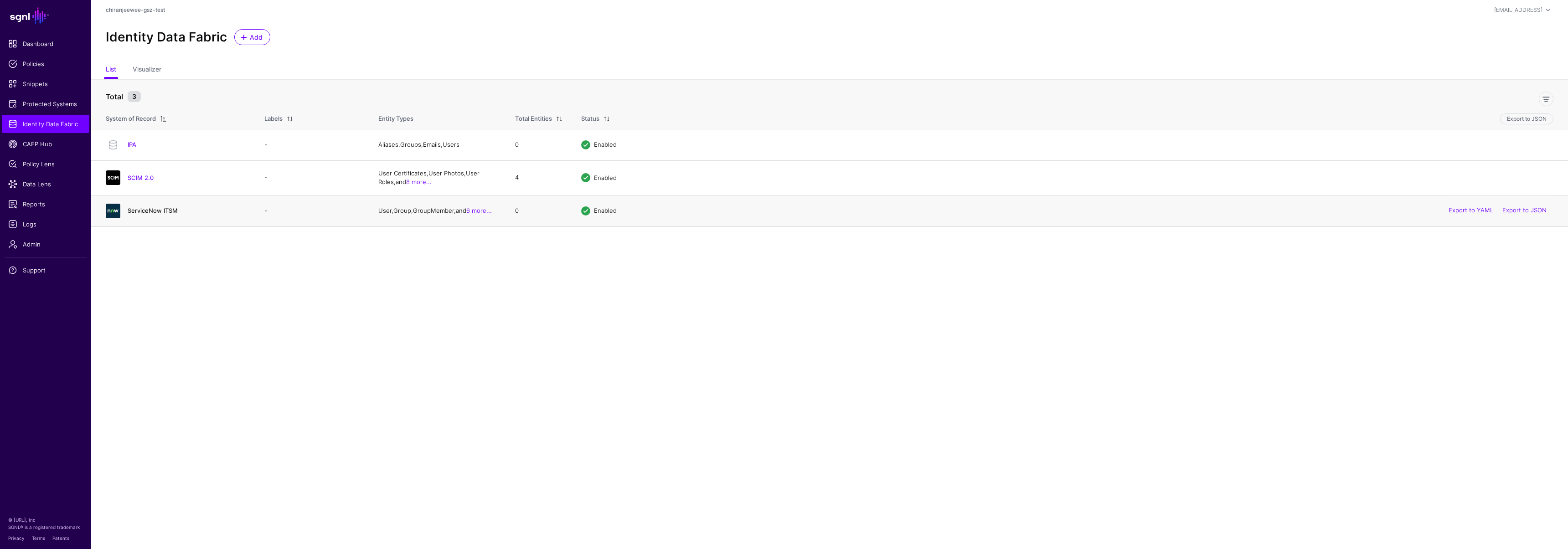
click at [167, 208] on link "ServiceNow ITSM" at bounding box center [153, 211] width 50 height 7
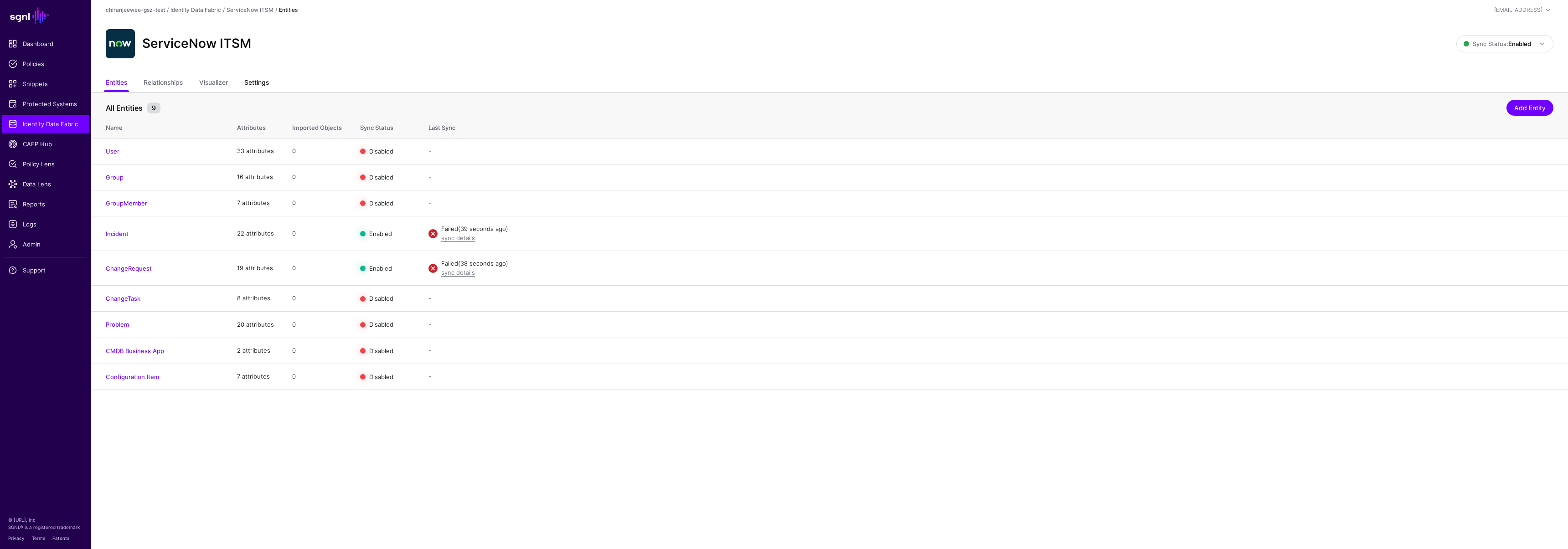
click at [262, 84] on link "Settings" at bounding box center [256, 83] width 24 height 17
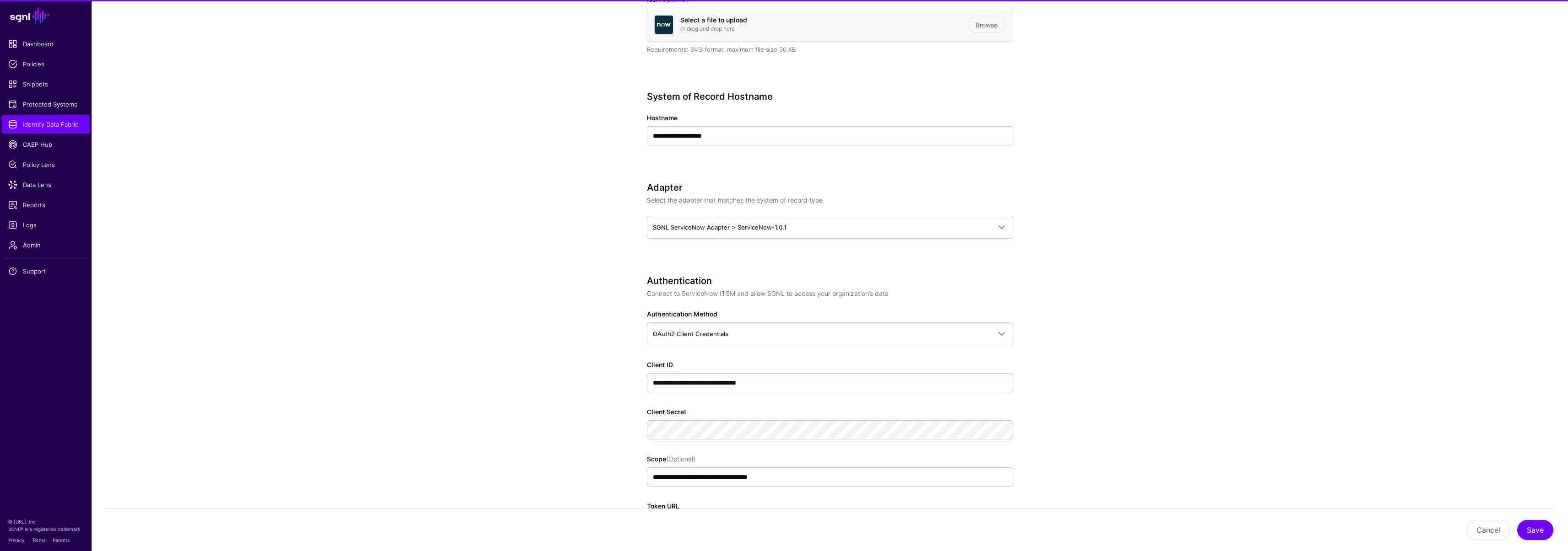
scroll to position [769, 0]
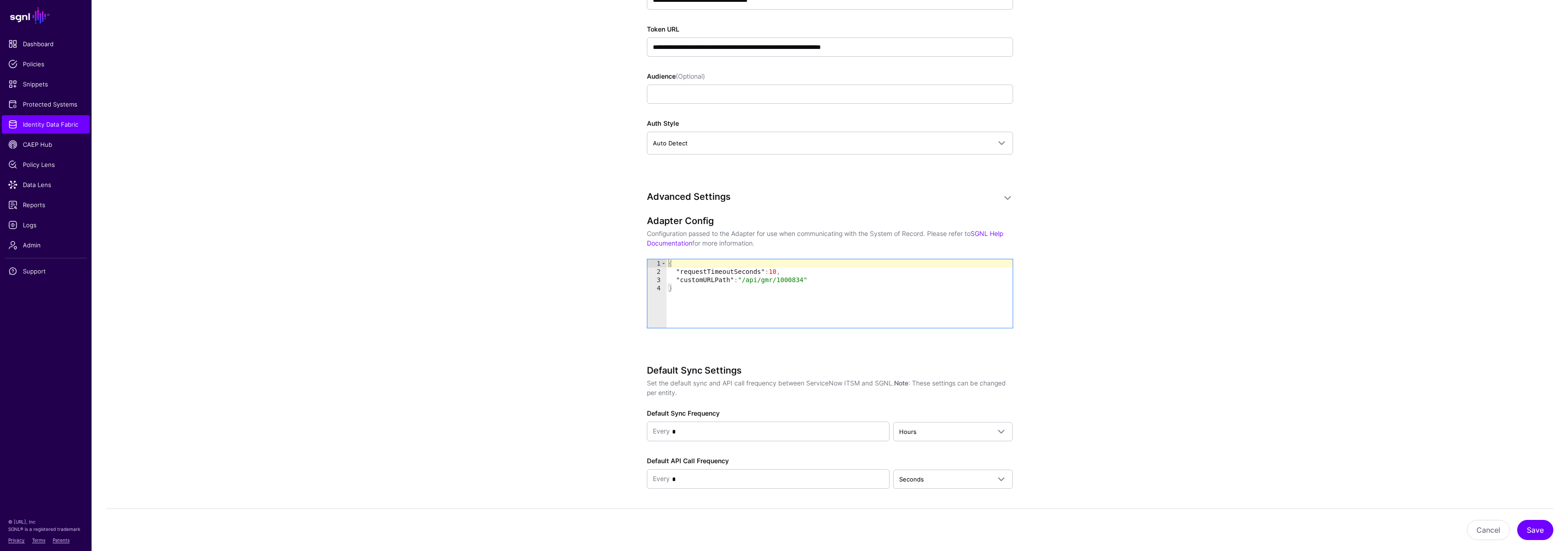
click at [782, 281] on div "{ "requestTimeoutSeconds" : 10 , "customURLPath" : "/api/gmr/1000834" }" at bounding box center [839, 302] width 346 height 85
type textarea "**********"
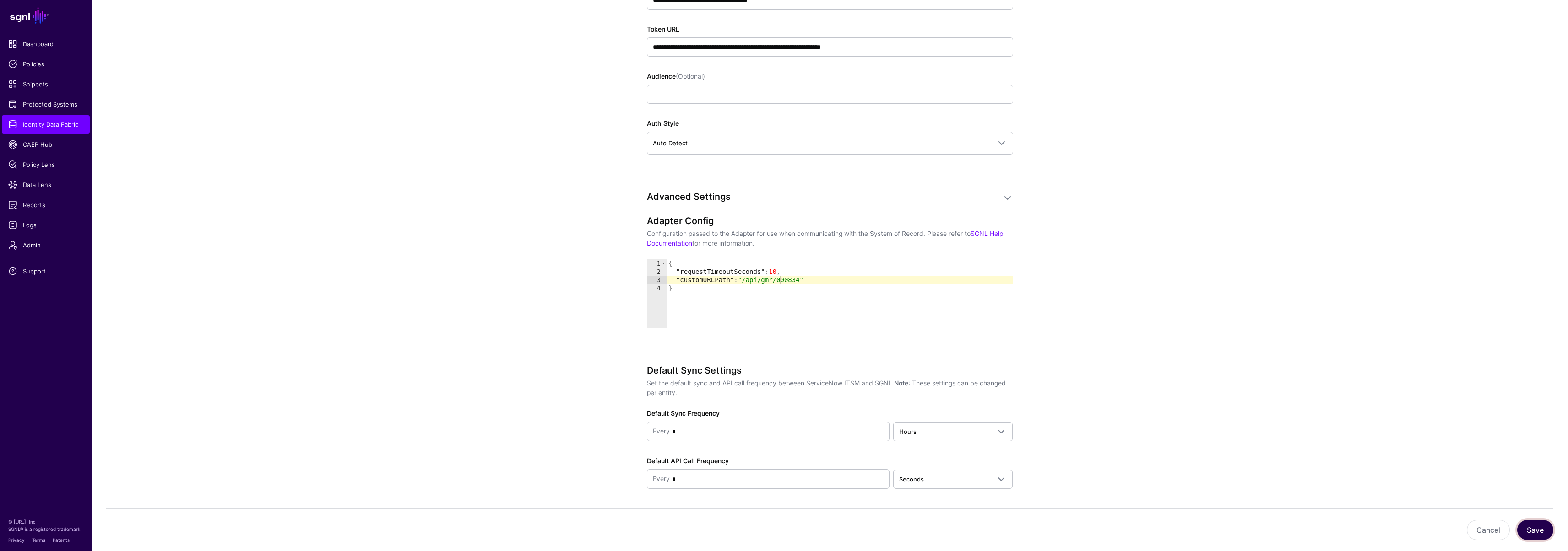
click at [1539, 524] on button "Save" at bounding box center [1535, 530] width 36 height 20
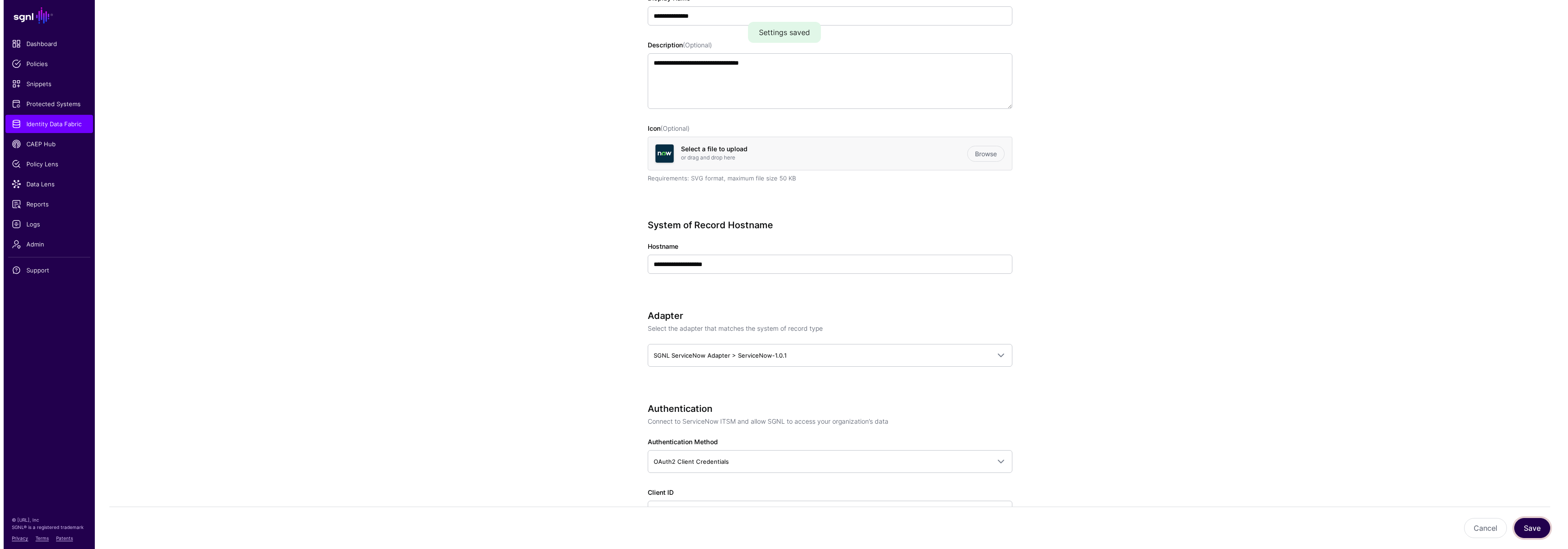
scroll to position [0, 0]
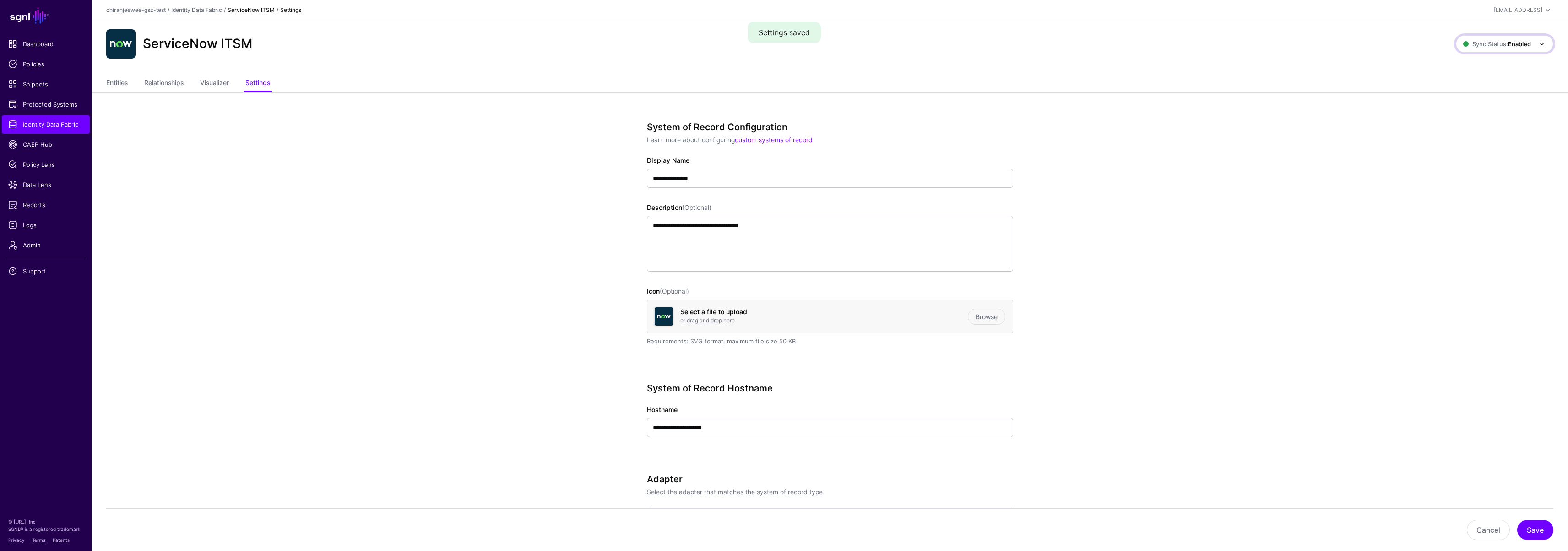
click at [1490, 42] on span "Sync Status: Enabled" at bounding box center [1496, 44] width 68 height 7
click at [1473, 112] on span "Syncing inactive for all configured entities" at bounding box center [1499, 114] width 94 height 15
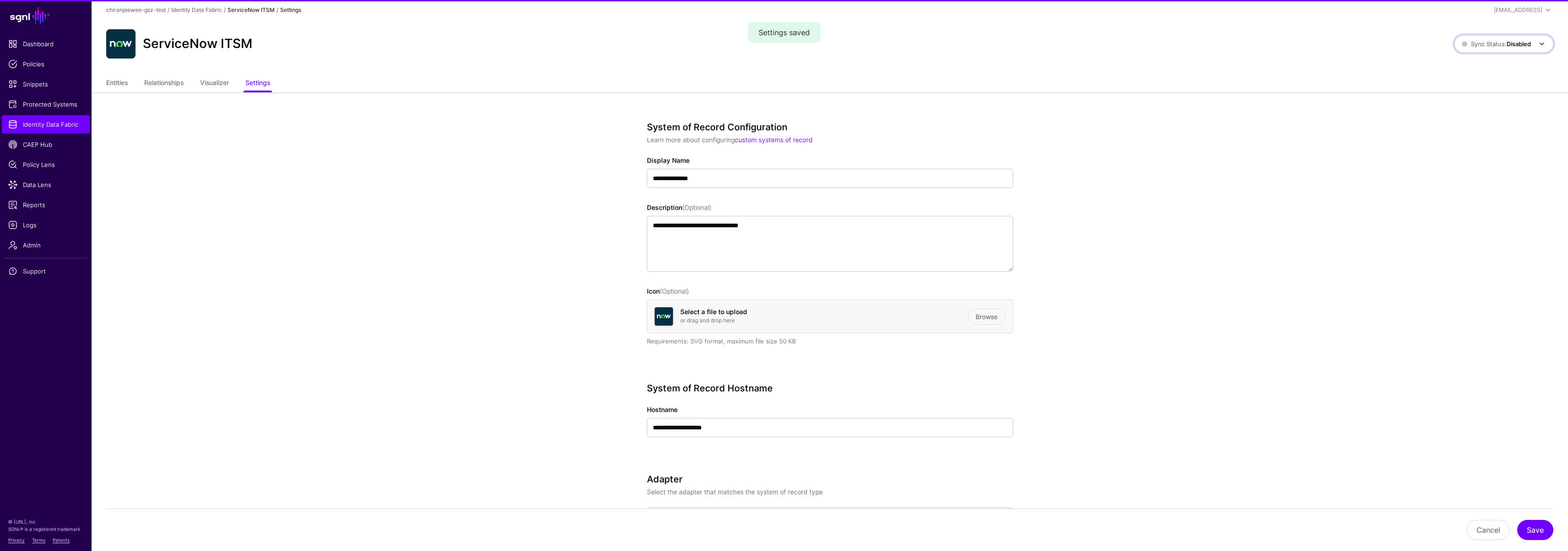
click at [1479, 49] on link "Sync Status: Disabled" at bounding box center [1504, 44] width 99 height 17
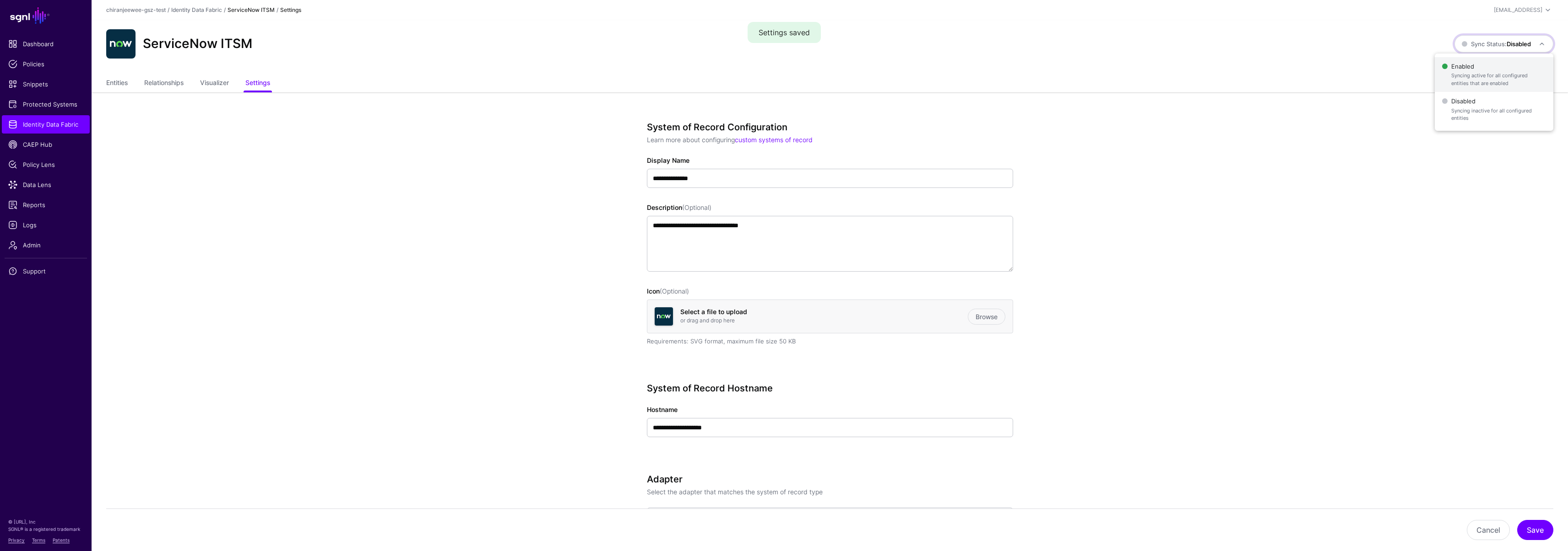
click at [1478, 70] on span "Enabled Syncing active for all configured entities that are enabled" at bounding box center [1494, 75] width 104 height 30
click at [116, 82] on link "Entities" at bounding box center [117, 84] width 21 height 17
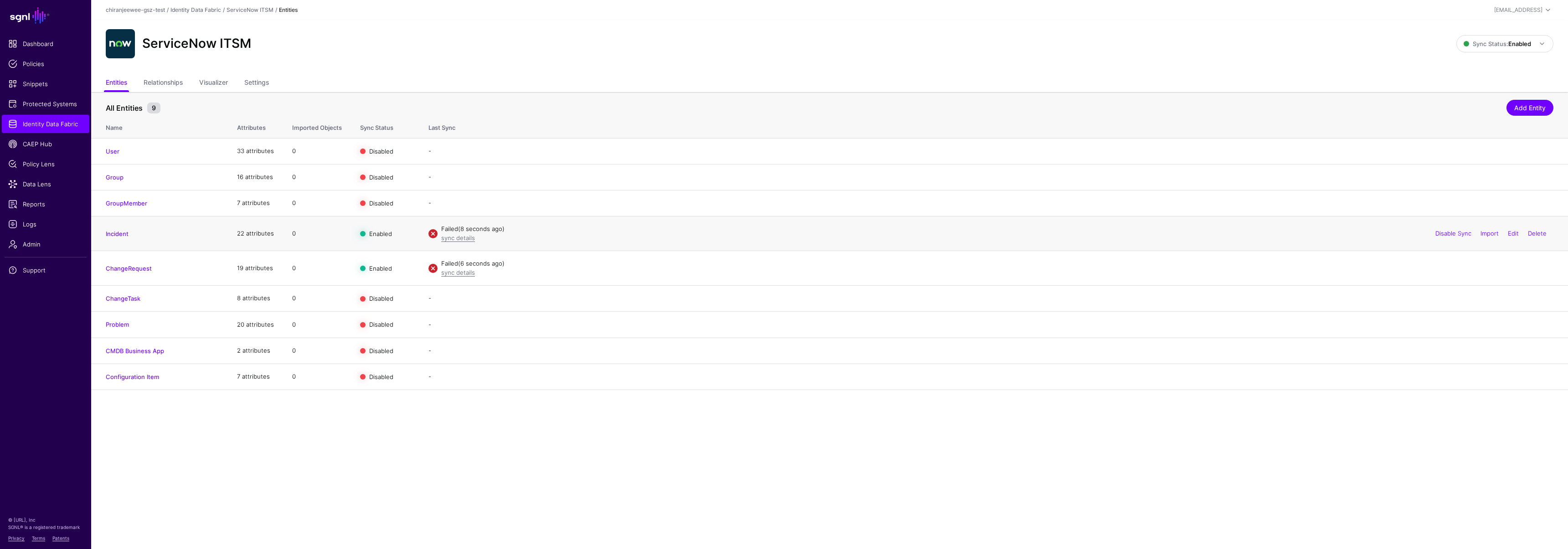
click at [449, 242] on div "sync details" at bounding box center [997, 238] width 1112 height 9
click at [449, 241] on link "sync details" at bounding box center [458, 238] width 33 height 7
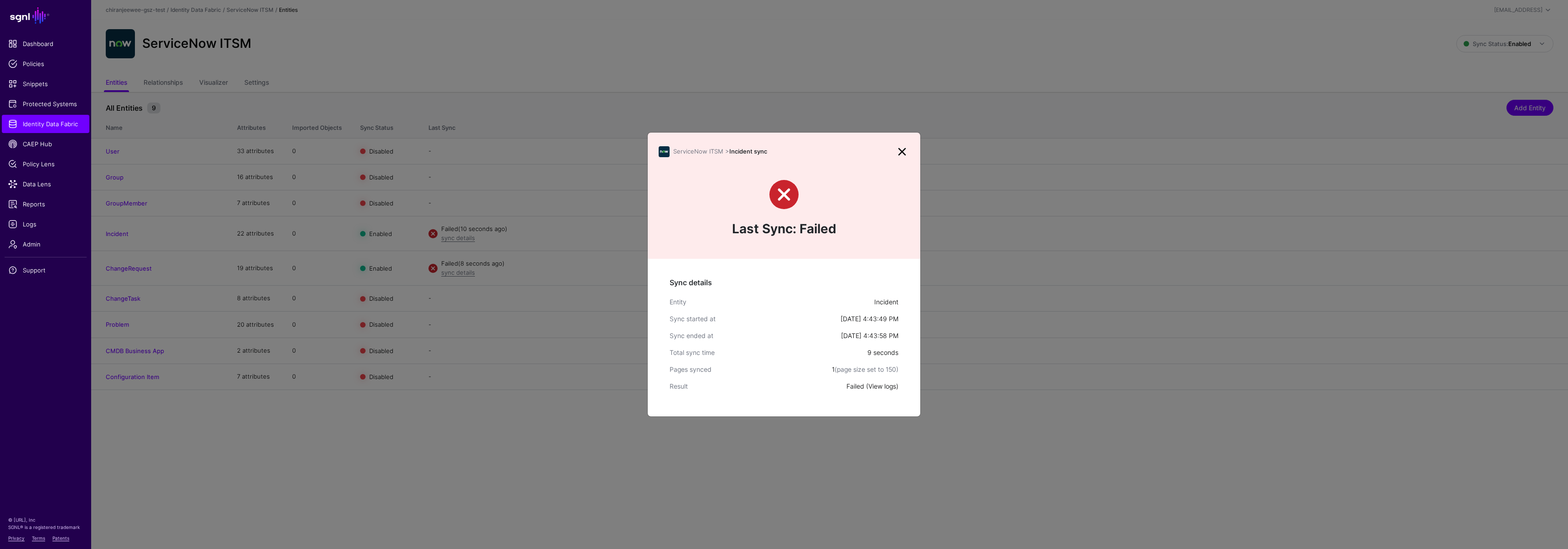
click at [873, 384] on link "View logs" at bounding box center [883, 386] width 28 height 8
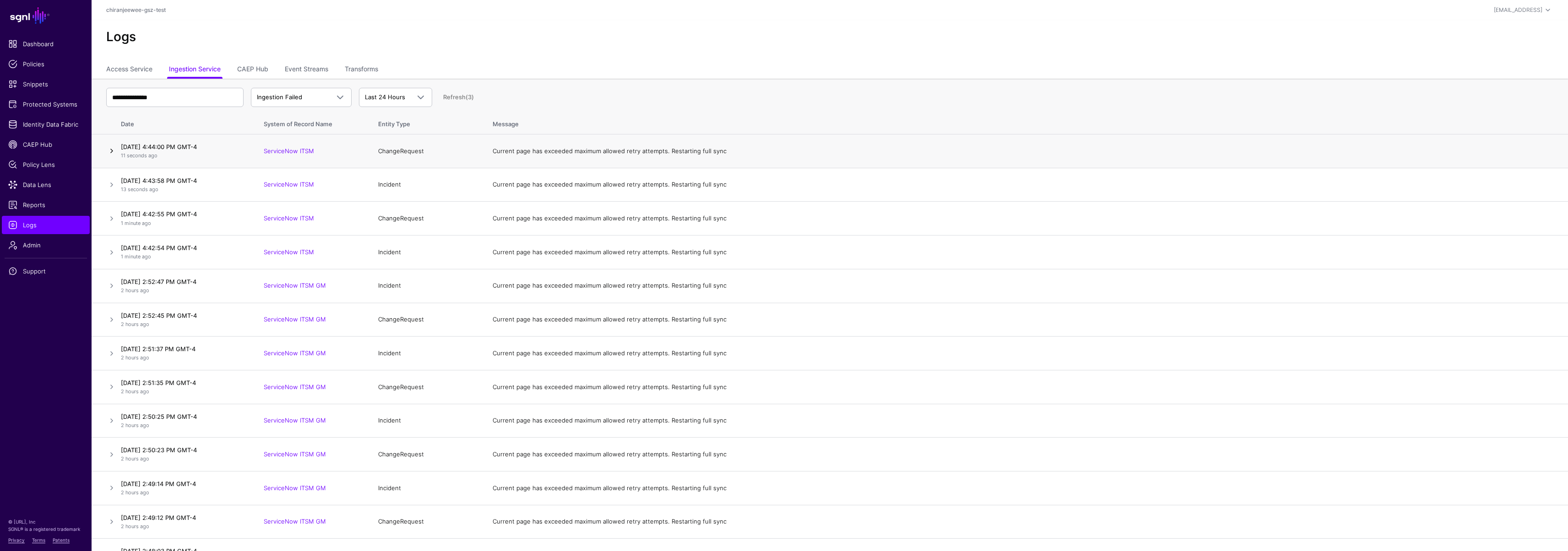
click at [114, 148] on link at bounding box center [112, 151] width 11 height 11
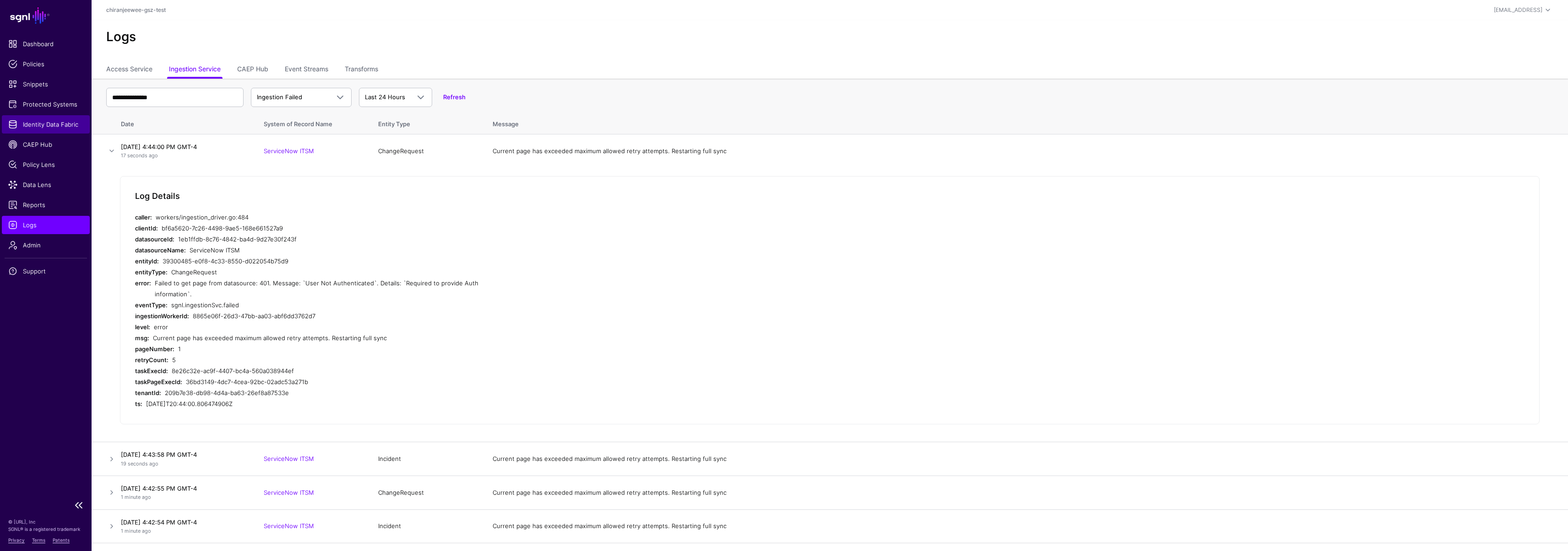
click at [50, 130] on link "Identity Data Fabric" at bounding box center [46, 125] width 88 height 18
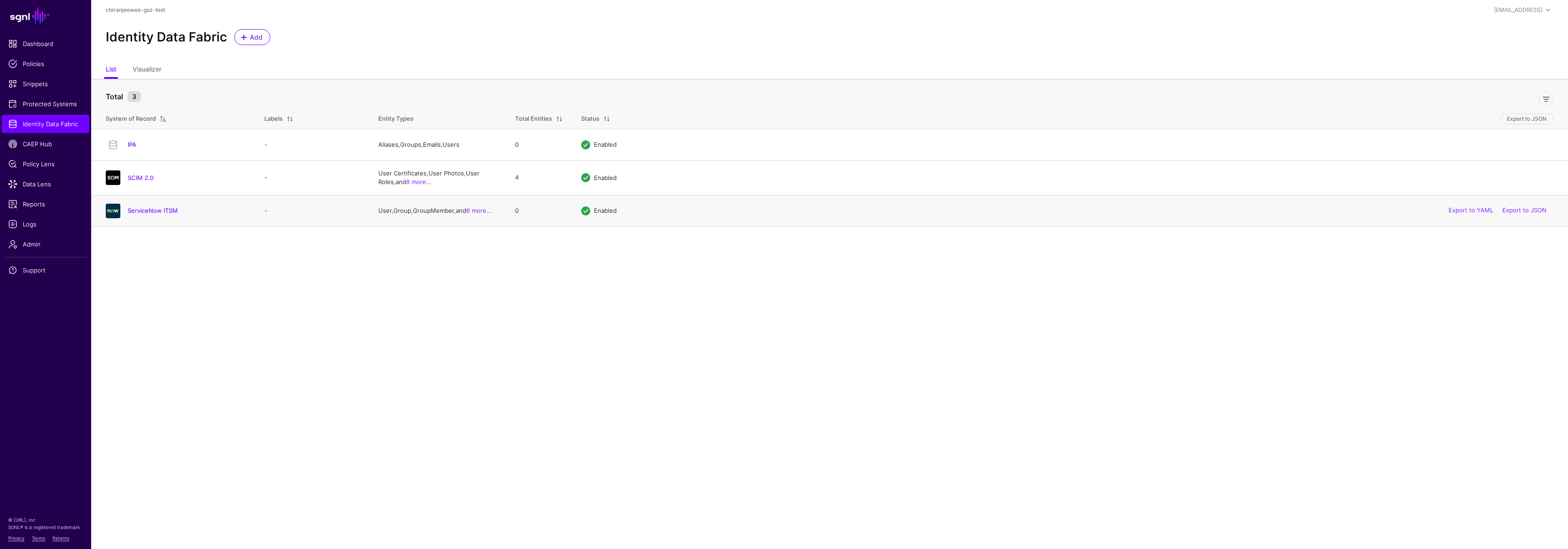
click at [170, 216] on div "ServiceNow ITSM" at bounding box center [176, 211] width 148 height 15
click at [168, 213] on link "ServiceNow ITSM" at bounding box center [153, 211] width 50 height 7
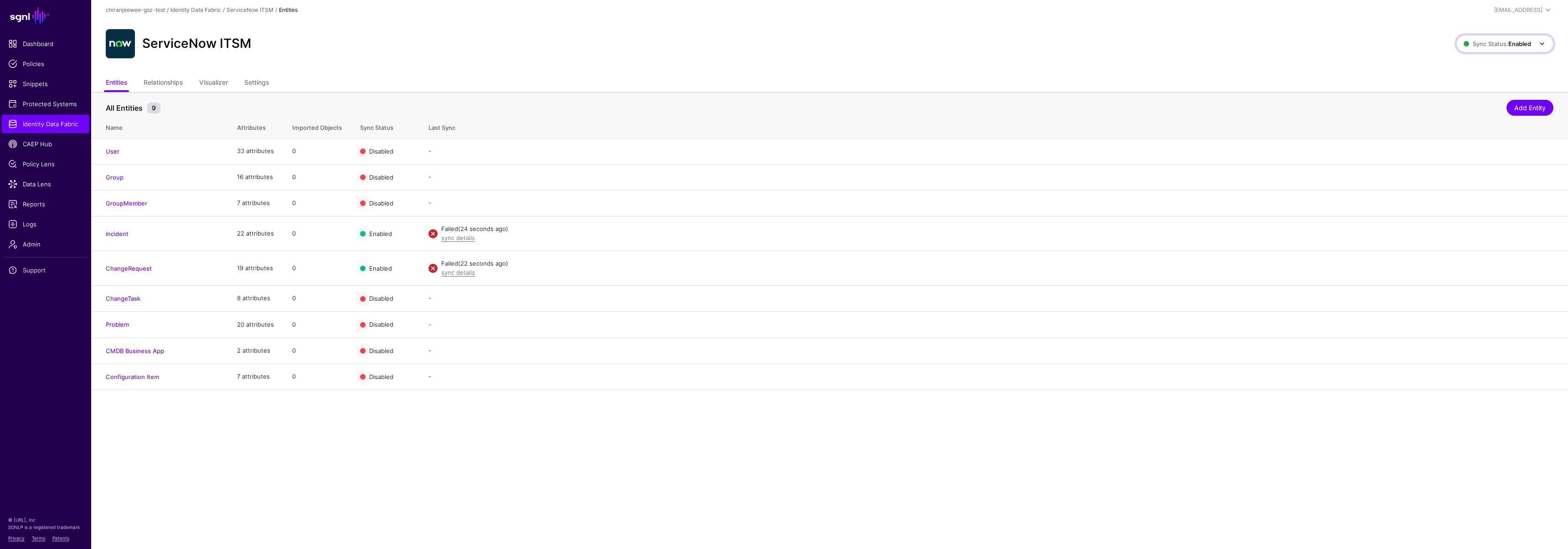
click at [1474, 46] on span "Sync Status: Enabled" at bounding box center [1497, 44] width 68 height 7
click at [1466, 97] on span "Disabled Syncing inactive for all configured entities" at bounding box center [1495, 109] width 102 height 30
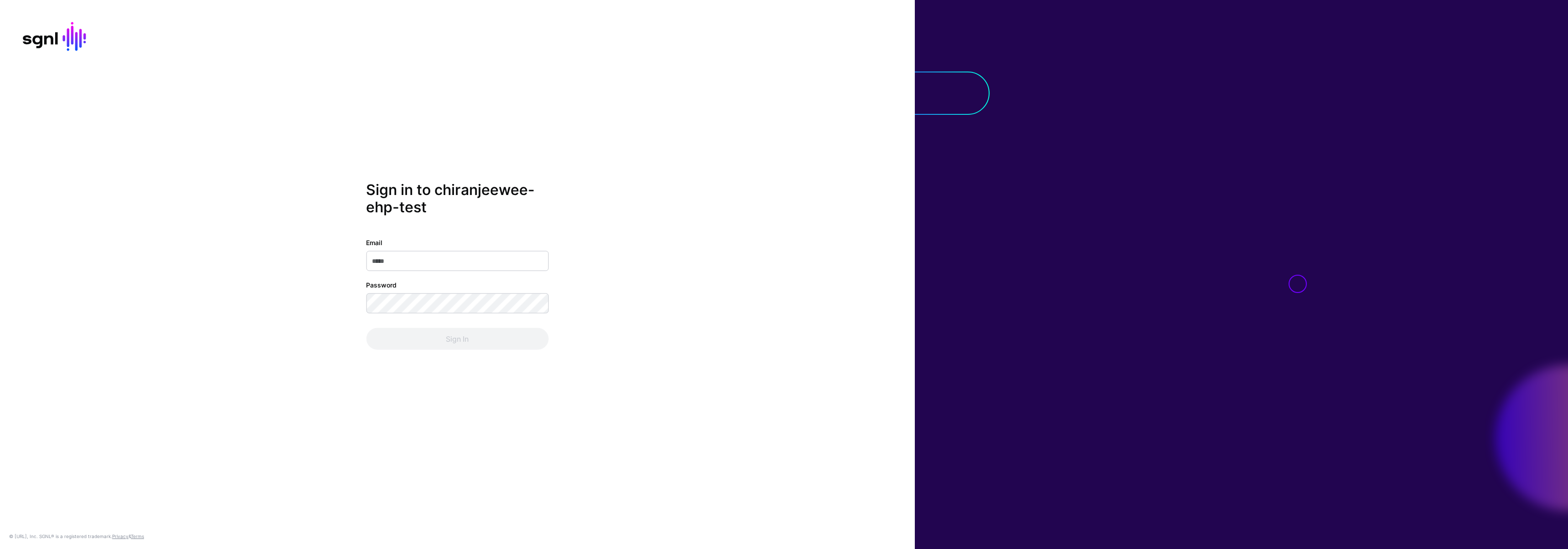
type input "**********"
click at [325, 296] on div "**********" at bounding box center [457, 274] width 915 height 187
click at [324, 298] on div "**********" at bounding box center [457, 274] width 915 height 187
click at [389, 337] on button "Sign In" at bounding box center [457, 339] width 183 height 22
click at [341, 300] on div "**********" at bounding box center [457, 274] width 915 height 187
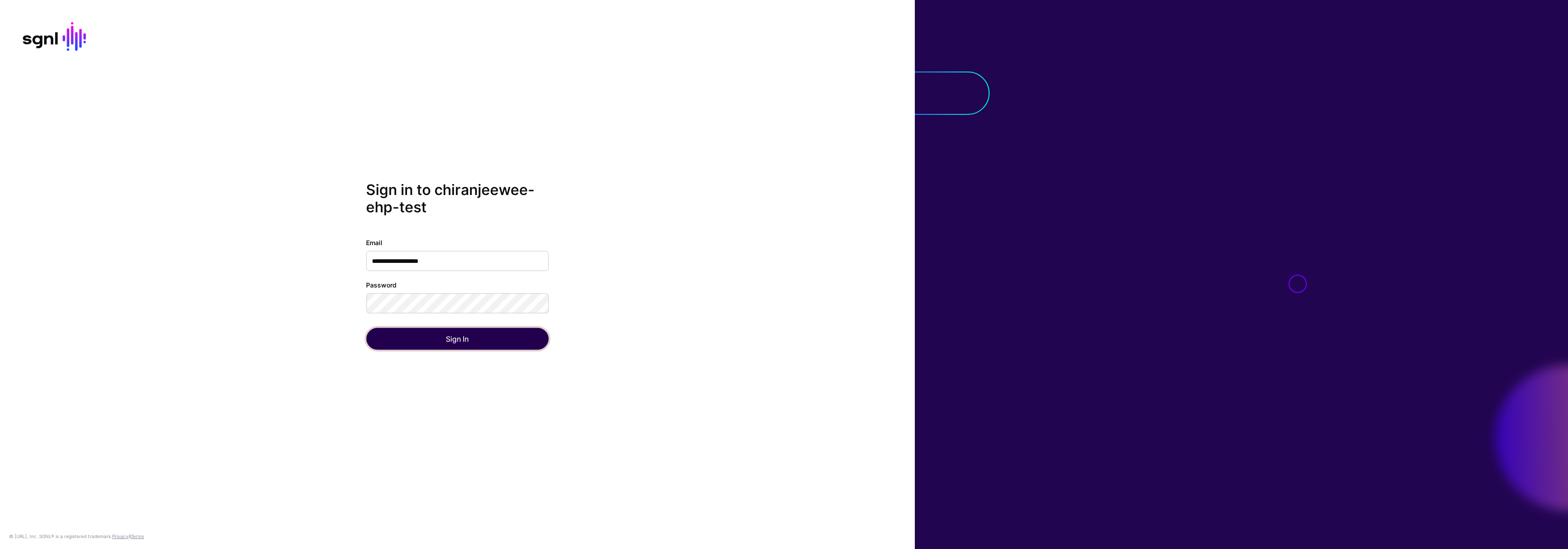
click at [399, 338] on button "Sign In" at bounding box center [457, 339] width 183 height 22
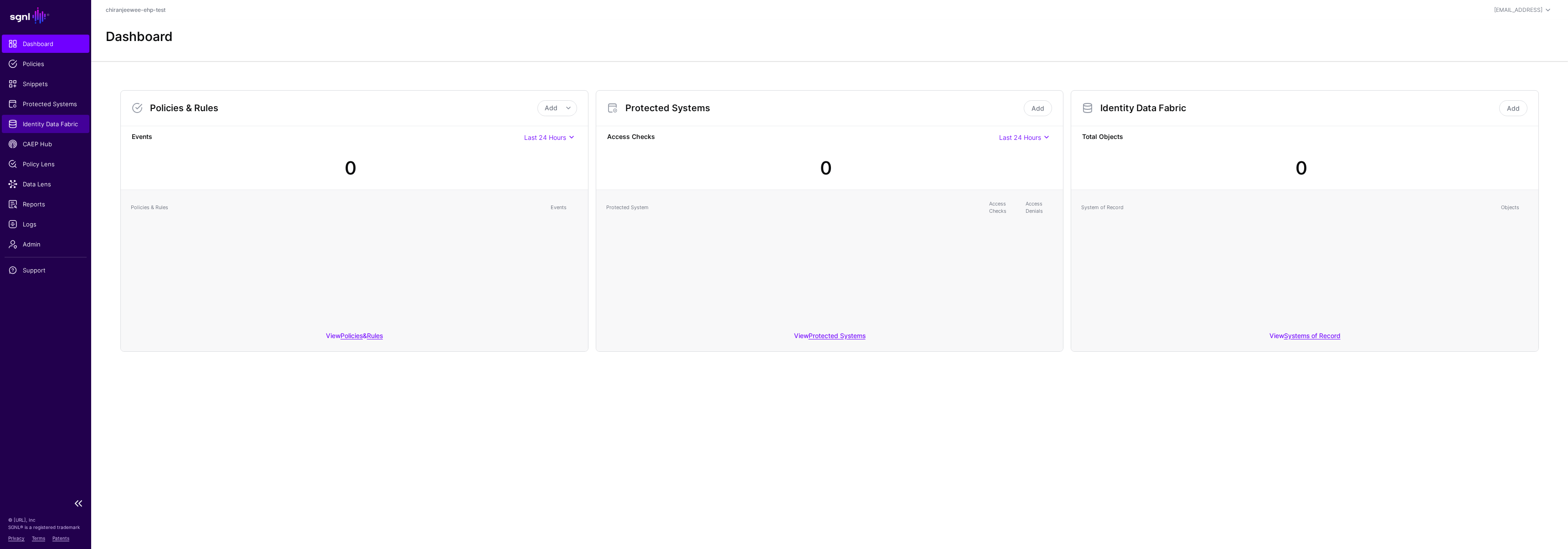
click at [43, 121] on span "Identity Data Fabric" at bounding box center [45, 124] width 75 height 9
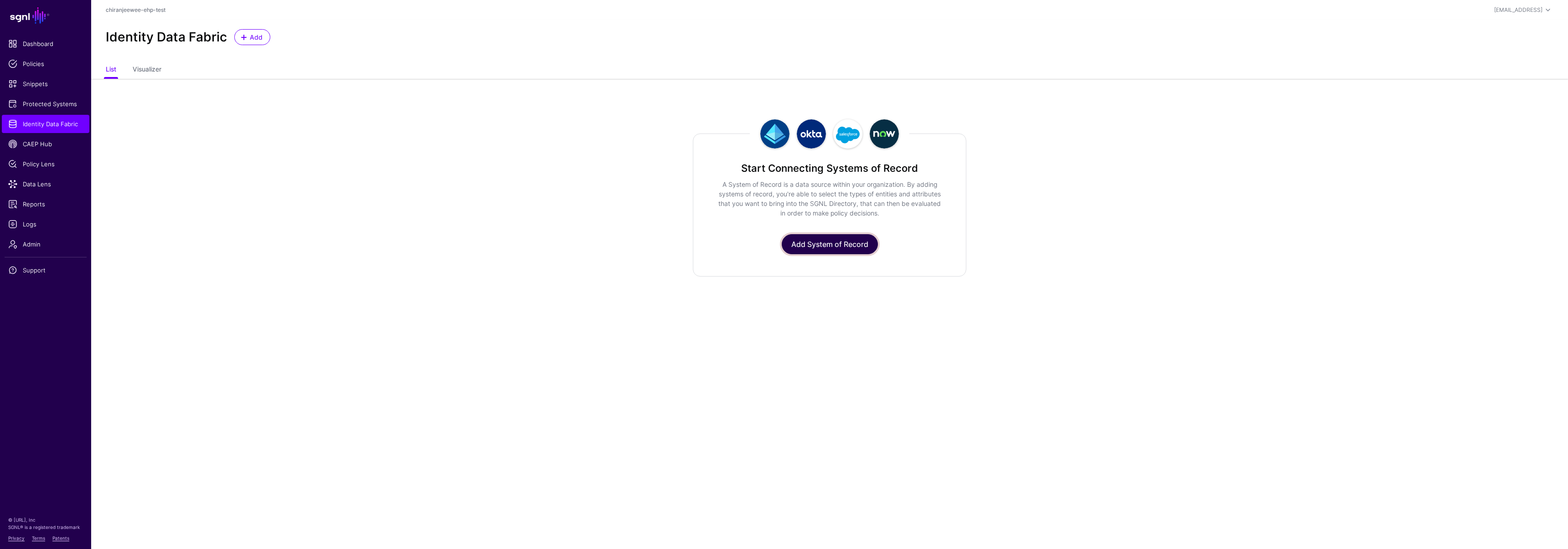
click at [823, 247] on link "Add System of Record" at bounding box center [830, 244] width 96 height 20
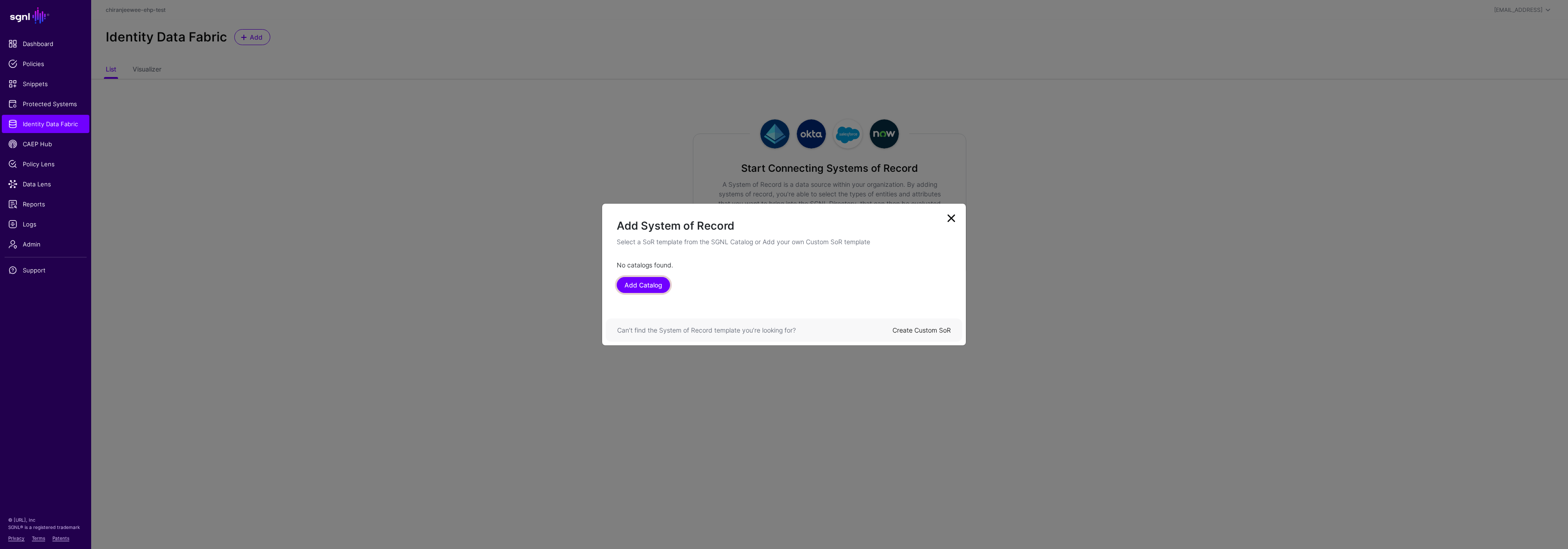
click at [646, 286] on link "Add Catalog" at bounding box center [643, 285] width 54 height 16
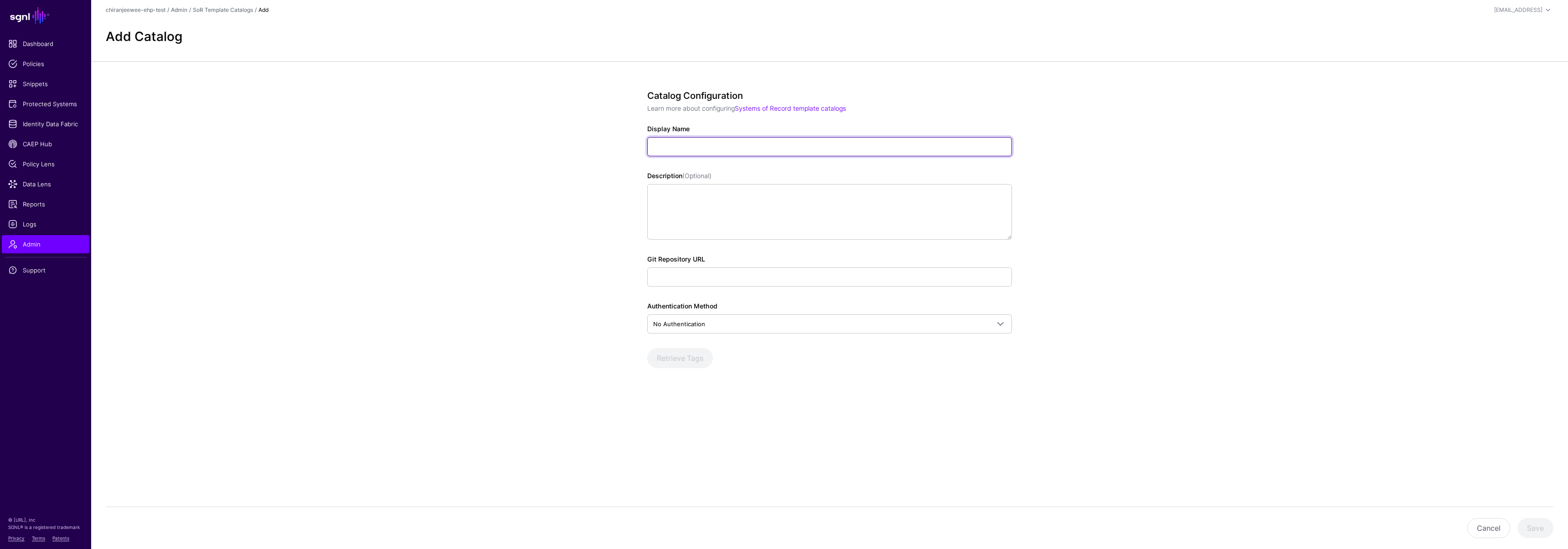
click at [687, 141] on input "Display Name" at bounding box center [829, 146] width 365 height 19
type input "**********"
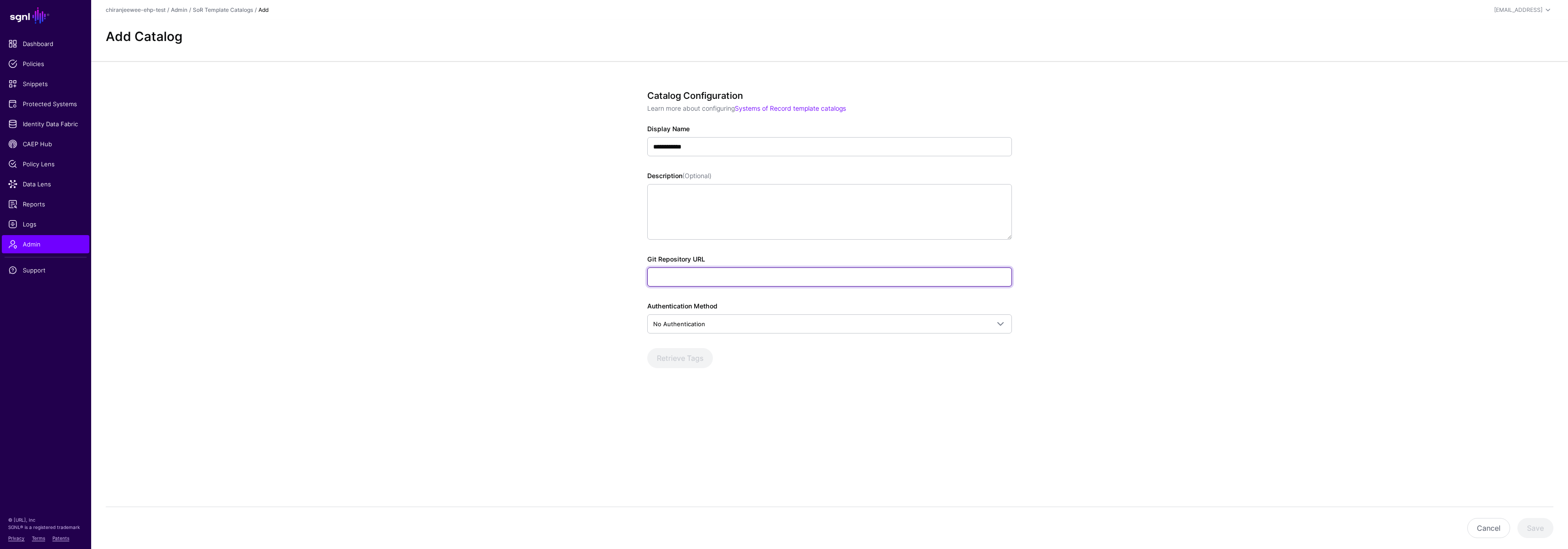
click at [704, 284] on input "Git Repository URL" at bounding box center [829, 277] width 365 height 19
paste input "**********"
type input "**********"
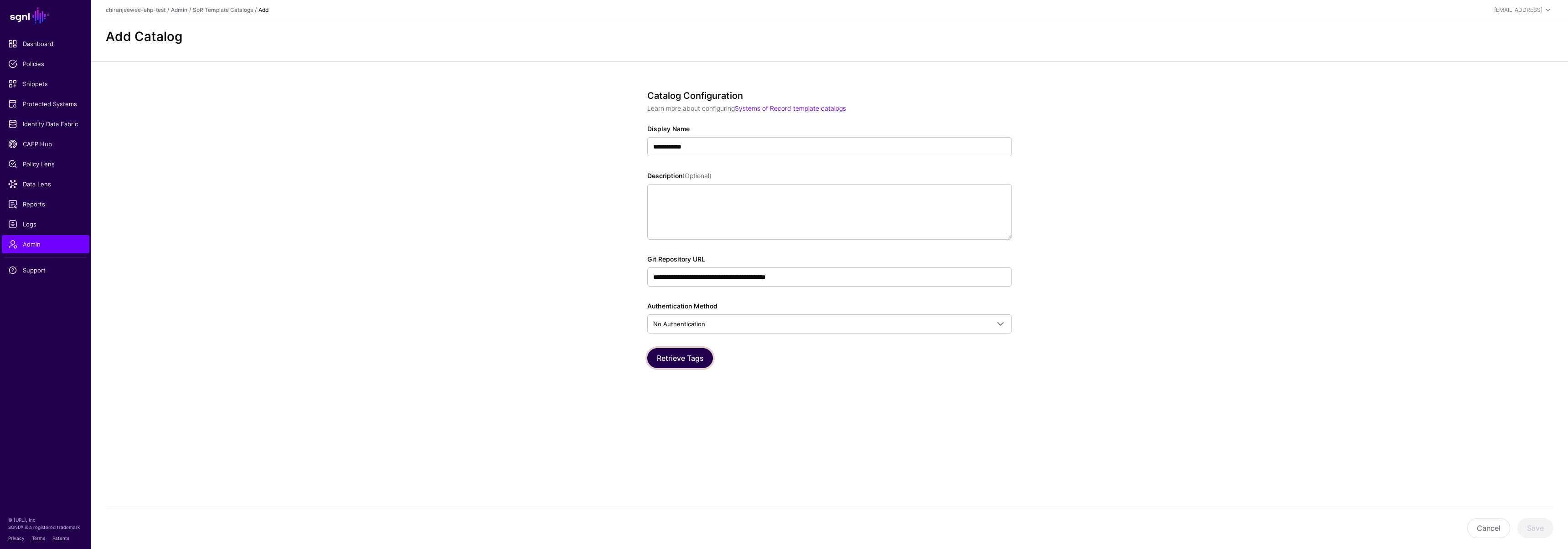
click at [690, 355] on button "Retrieve Tags" at bounding box center [680, 358] width 66 height 20
click at [1527, 520] on button "Save" at bounding box center [1535, 528] width 36 height 20
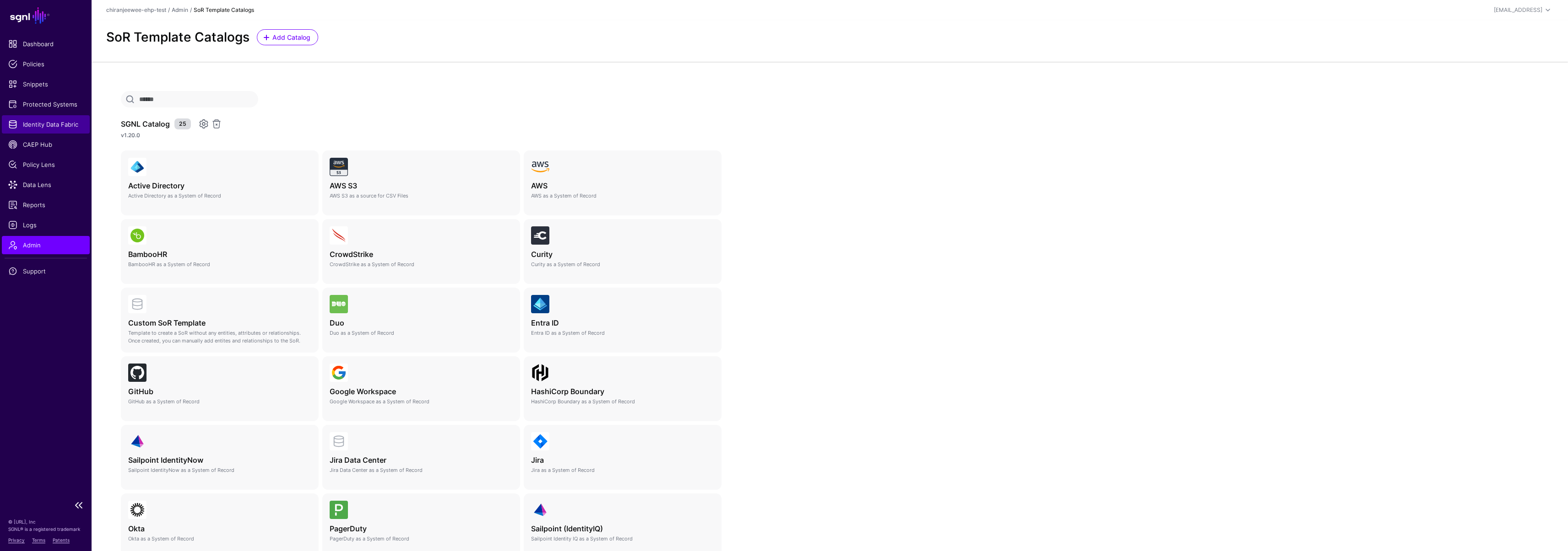
click at [45, 125] on span "Identity Data Fabric" at bounding box center [45, 124] width 75 height 9
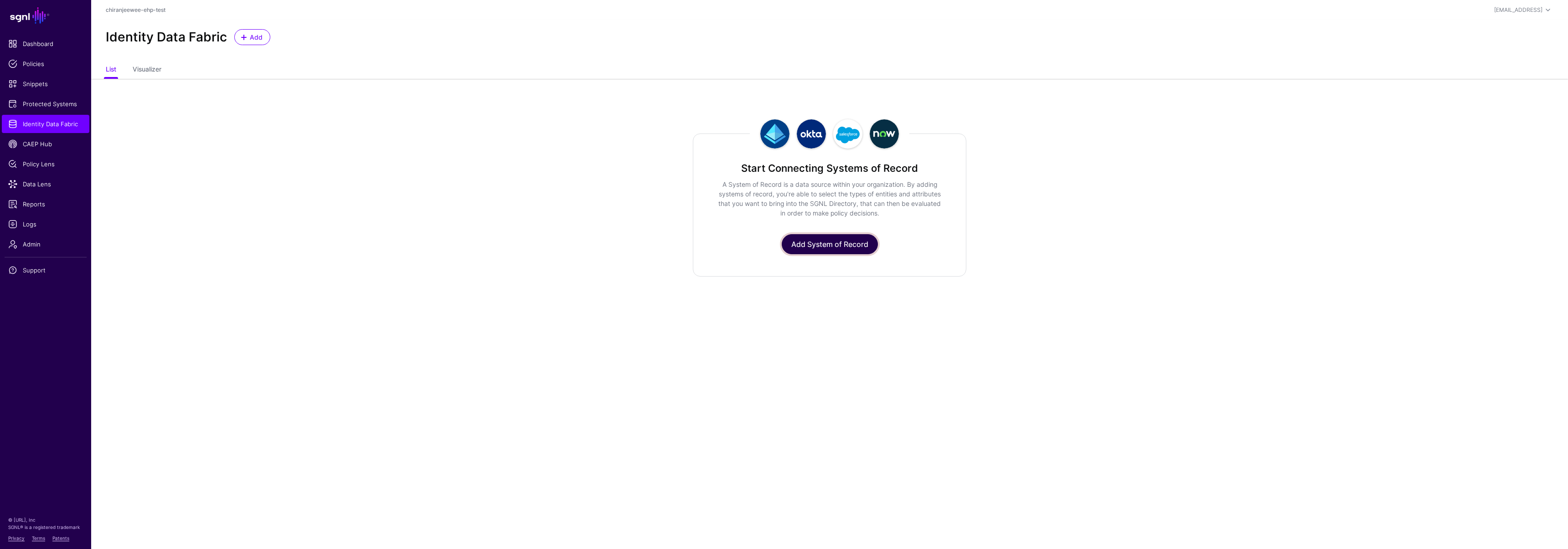
click at [839, 239] on link "Add System of Record" at bounding box center [830, 244] width 96 height 20
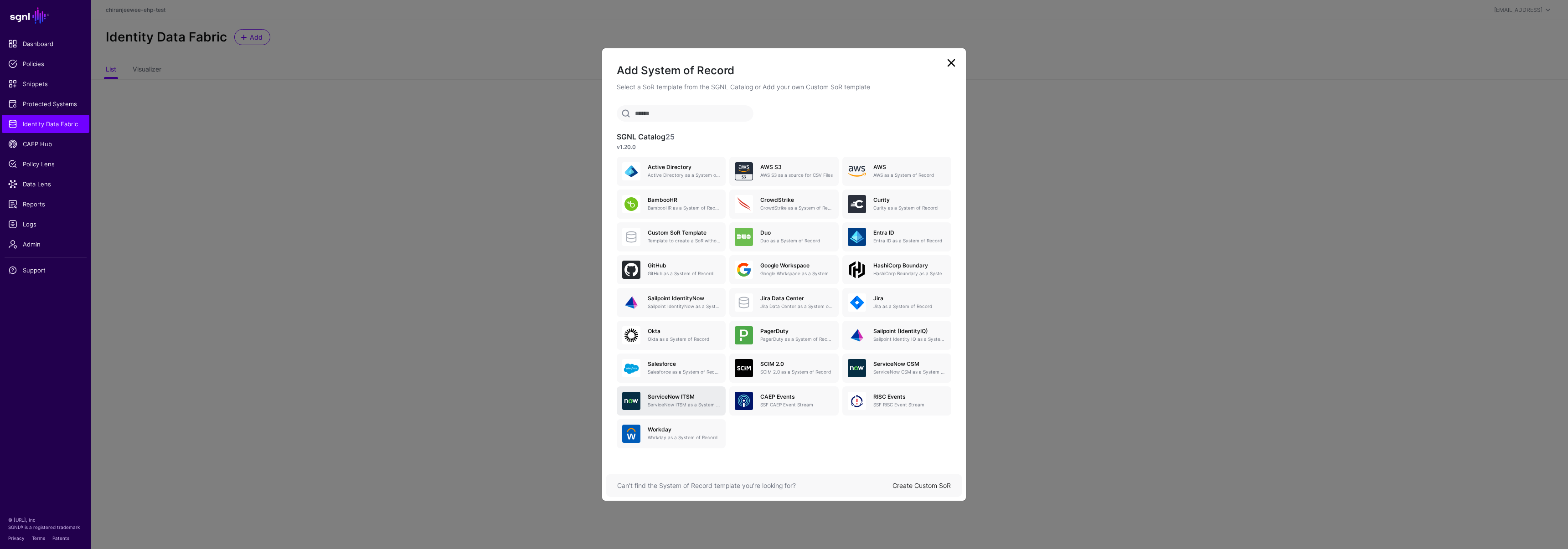
click at [693, 398] on h5 "ServiceNow ITSM" at bounding box center [684, 397] width 72 height 6
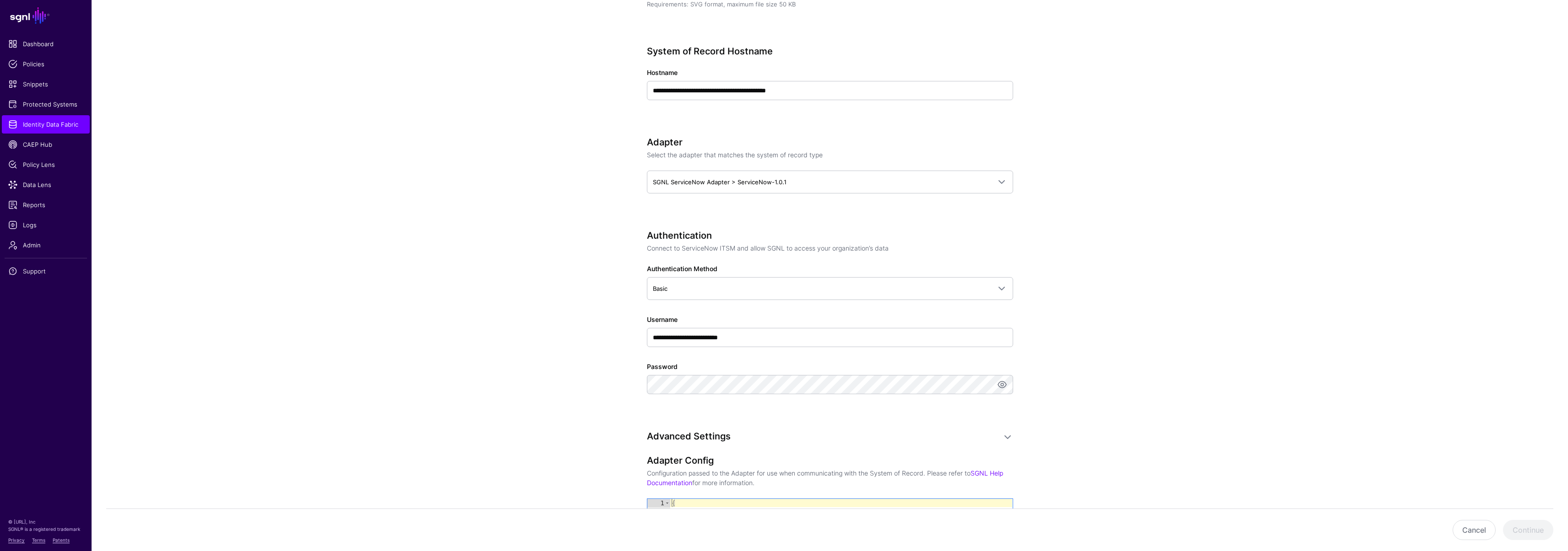
scroll to position [322, 0]
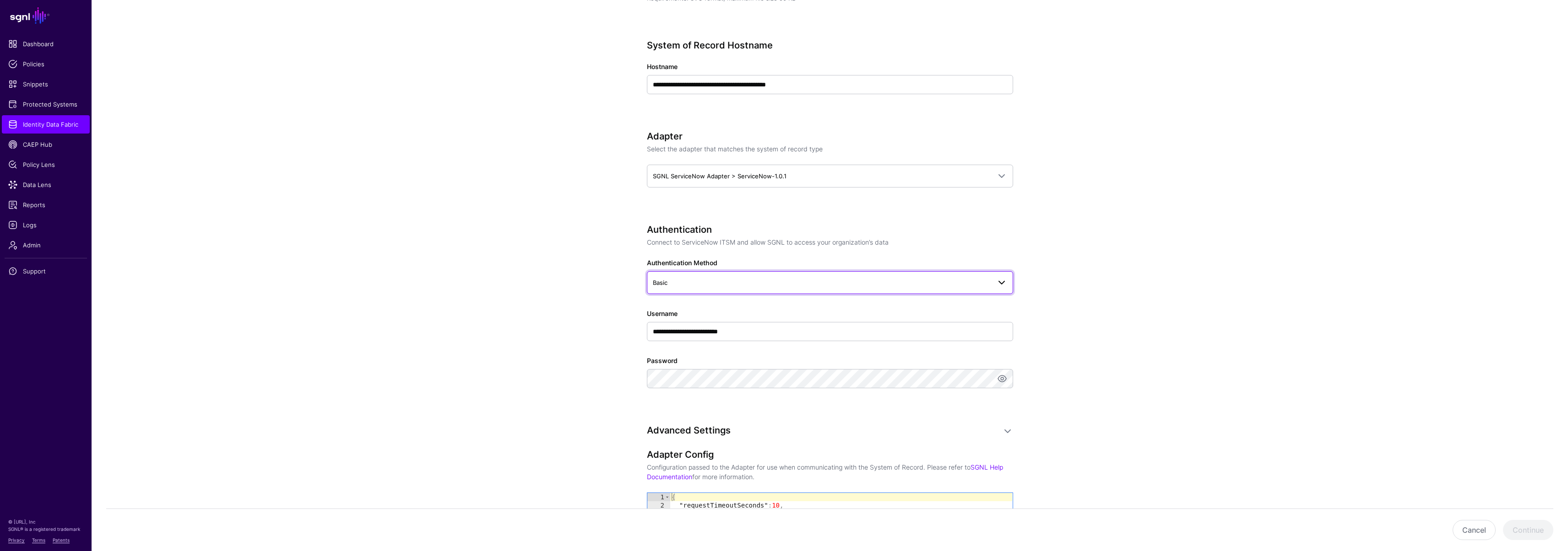
click at [686, 283] on span "Basic" at bounding box center [822, 283] width 338 height 10
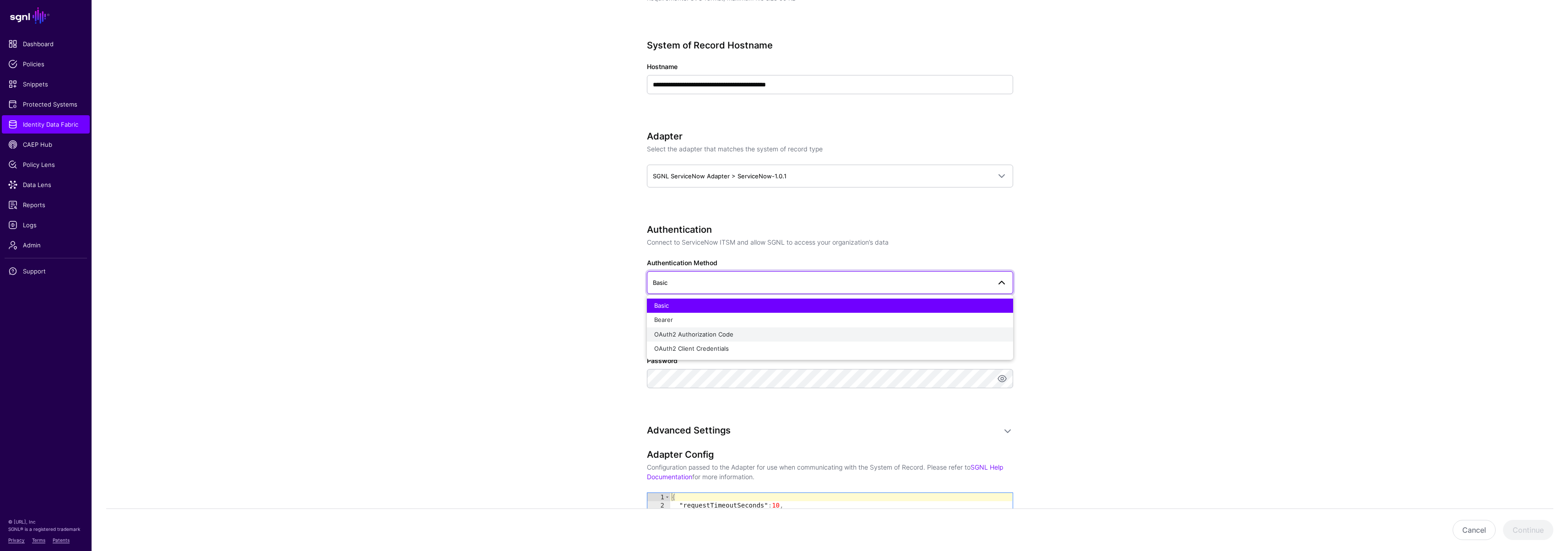
click at [693, 341] on button "OAuth2 Authorization Code" at bounding box center [830, 335] width 366 height 15
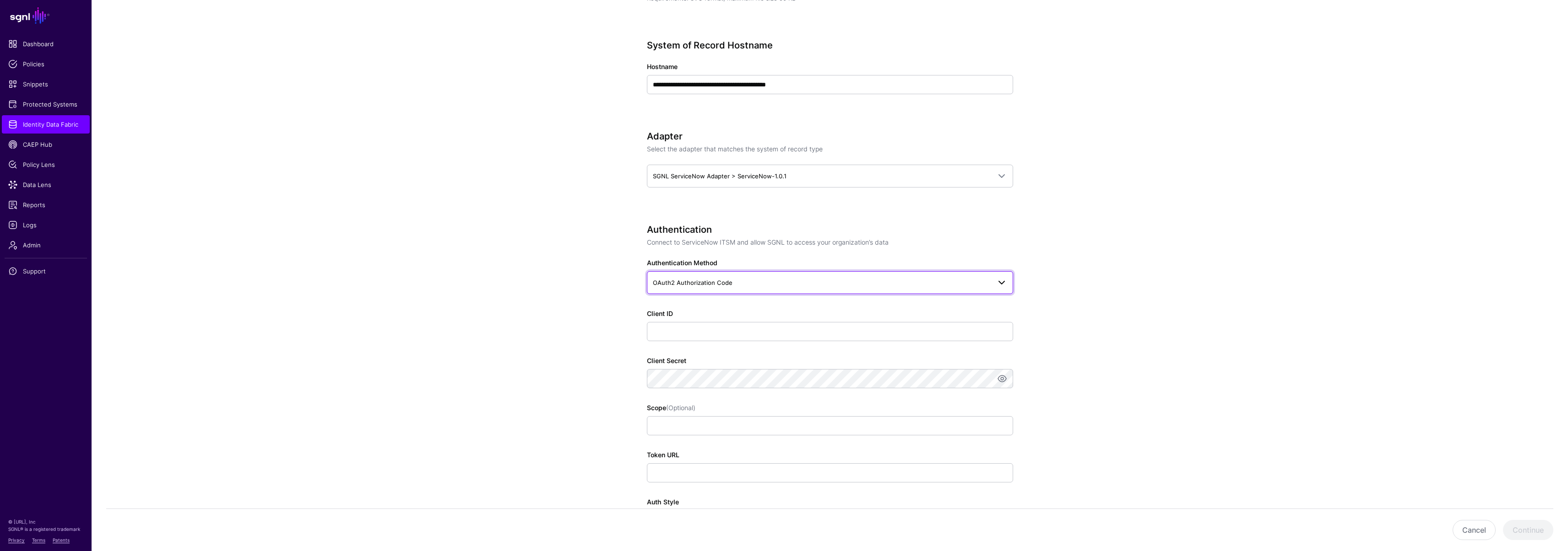
click at [677, 283] on span "OAuth2 Authorization Code" at bounding box center [693, 283] width 79 height 7
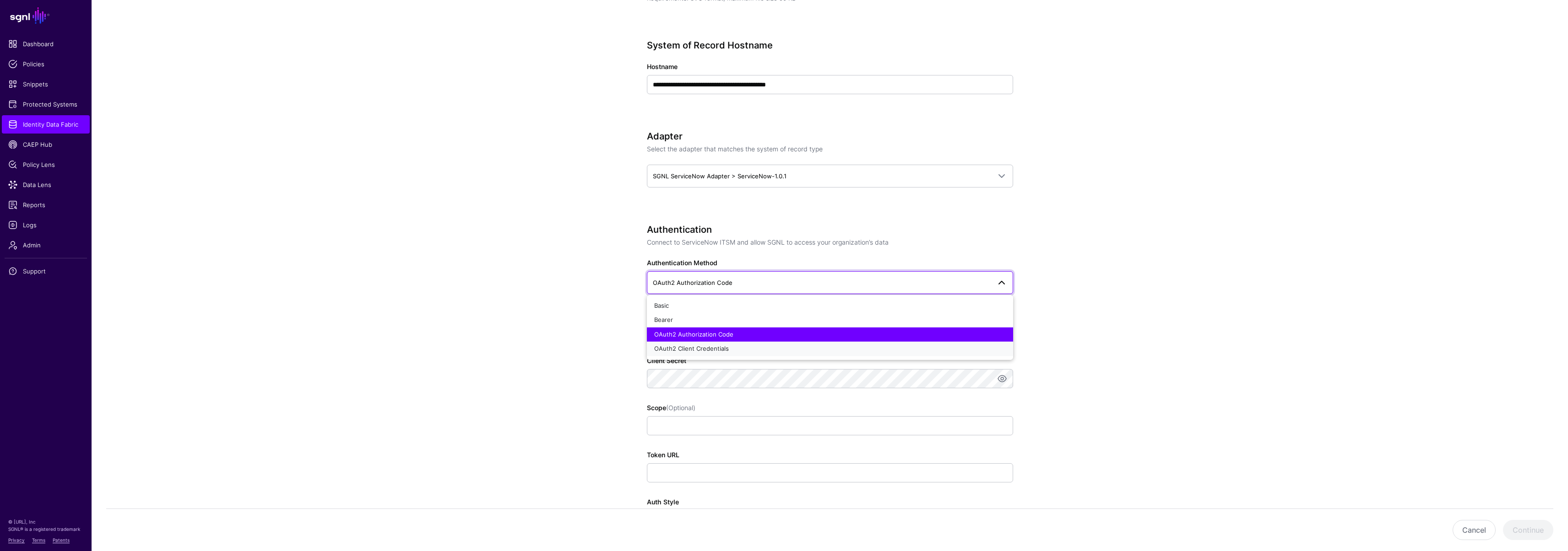
click at [685, 346] on span "OAuth2 Client Credentials" at bounding box center [691, 349] width 75 height 7
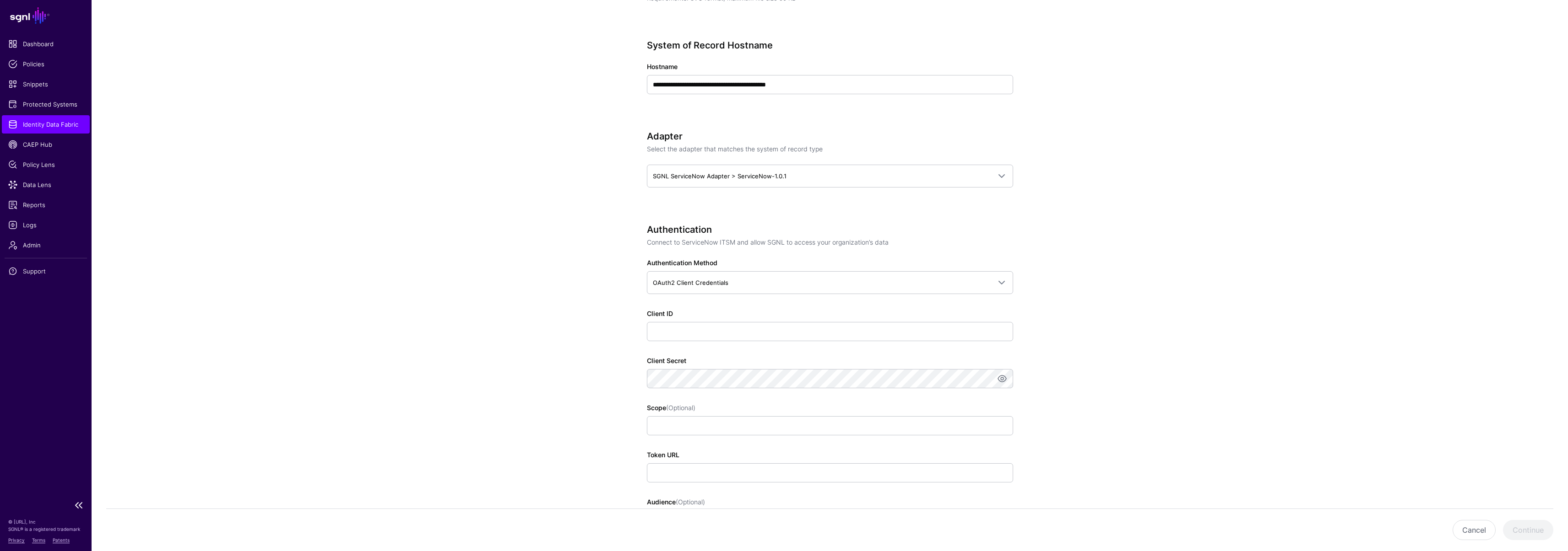
click at [42, 125] on span "Identity Data Fabric" at bounding box center [45, 124] width 75 height 9
